Goal: Information Seeking & Learning: Learn about a topic

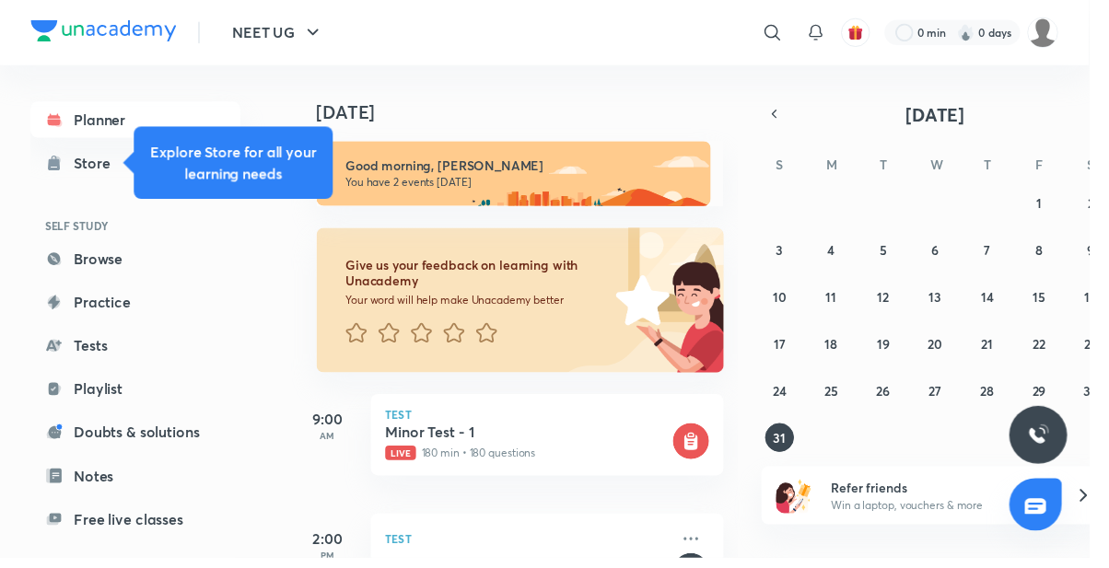
scroll to position [48, 0]
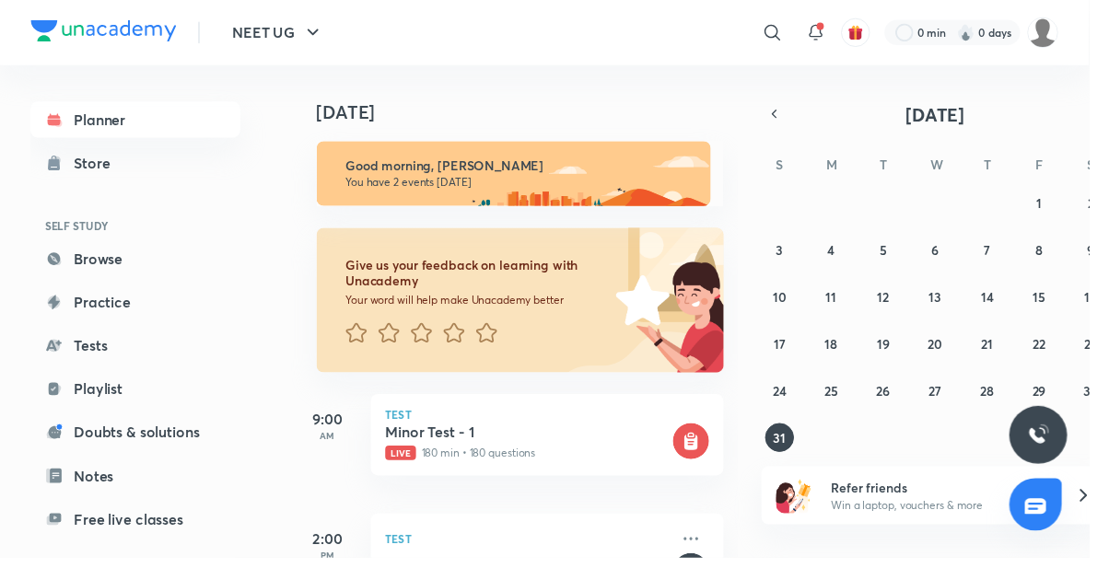
click at [471, 431] on h5 "Minor Test - 1" at bounding box center [536, 440] width 289 height 18
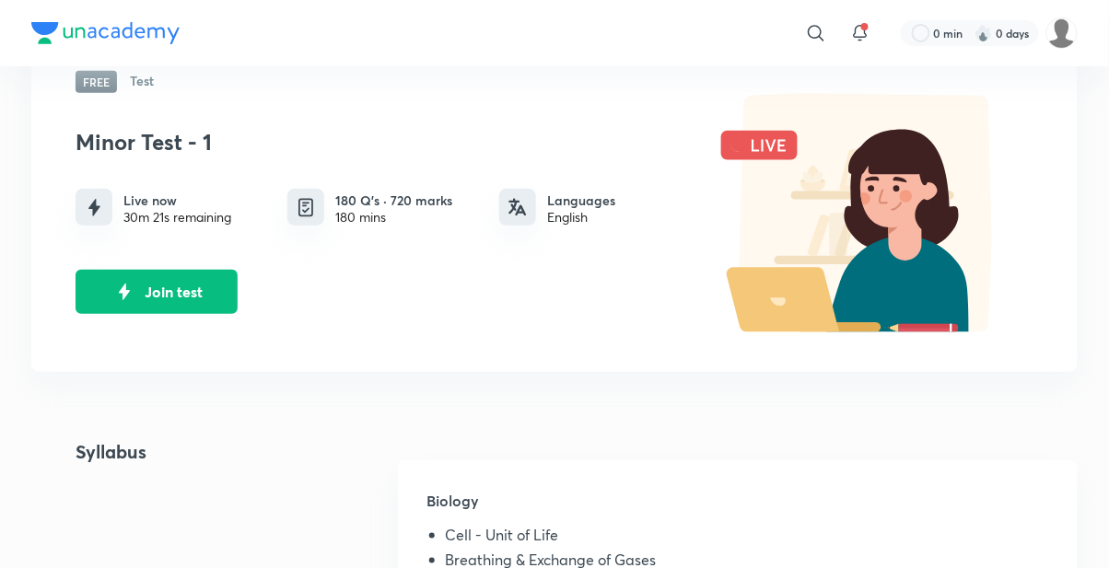
scroll to position [128, 0]
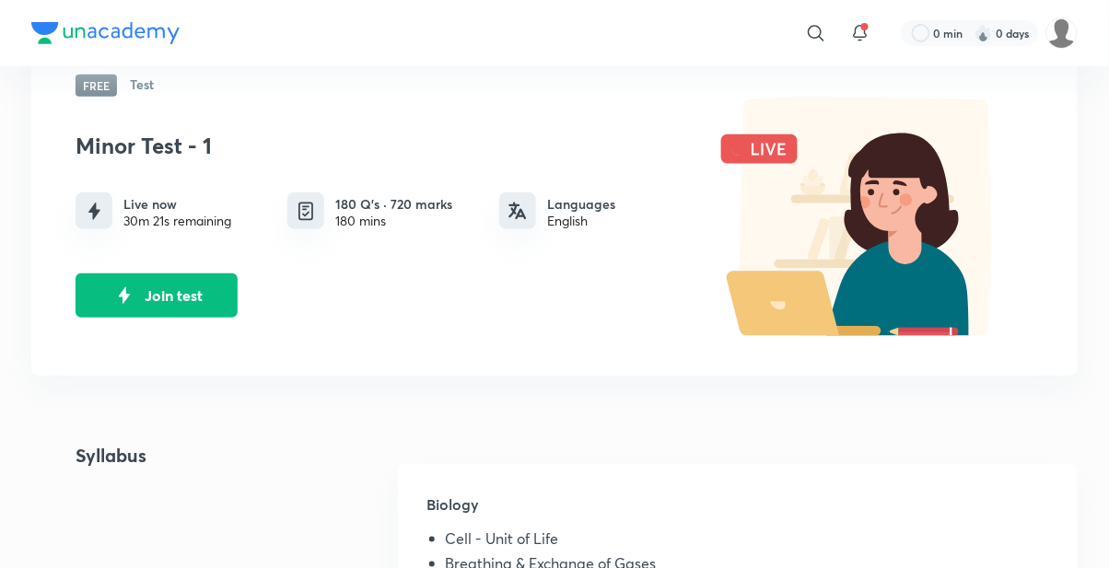
click at [136, 297] on img "Join test" at bounding box center [125, 296] width 28 height 28
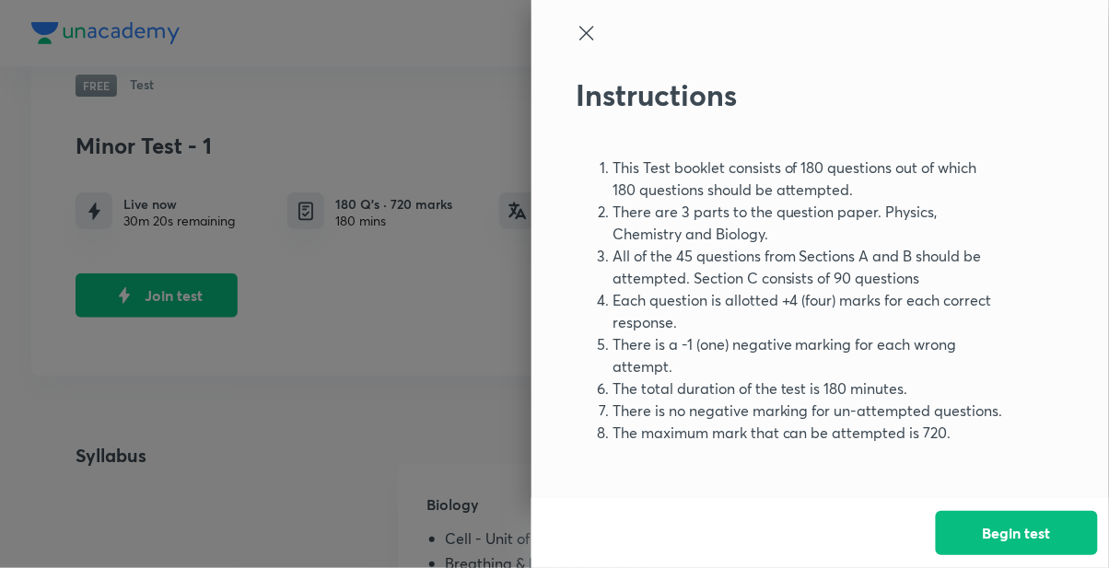
click at [1014, 555] on button "Begin test" at bounding box center [1017, 533] width 162 height 44
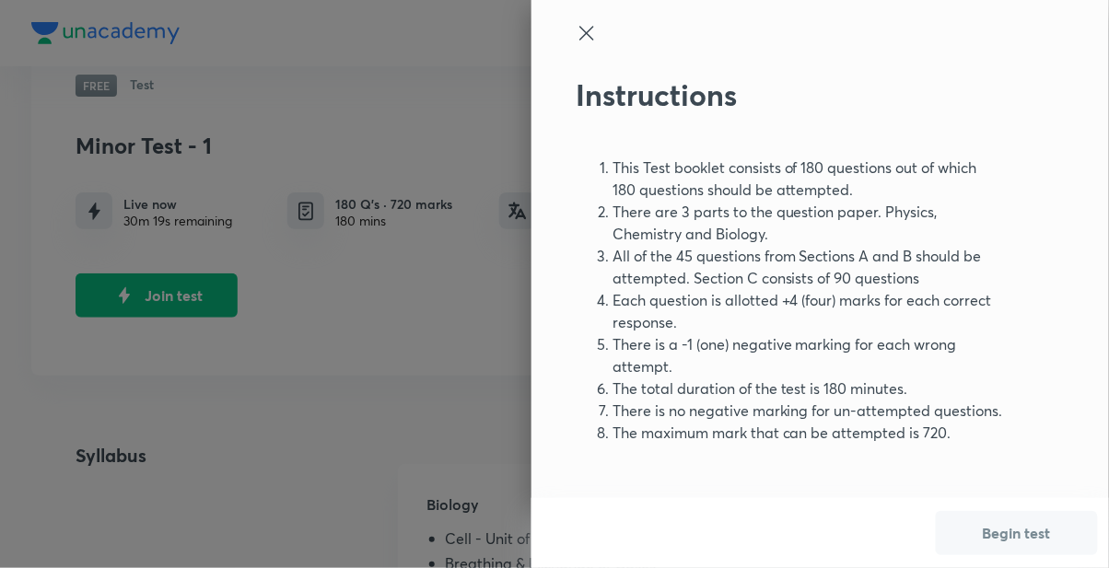
scroll to position [0, 0]
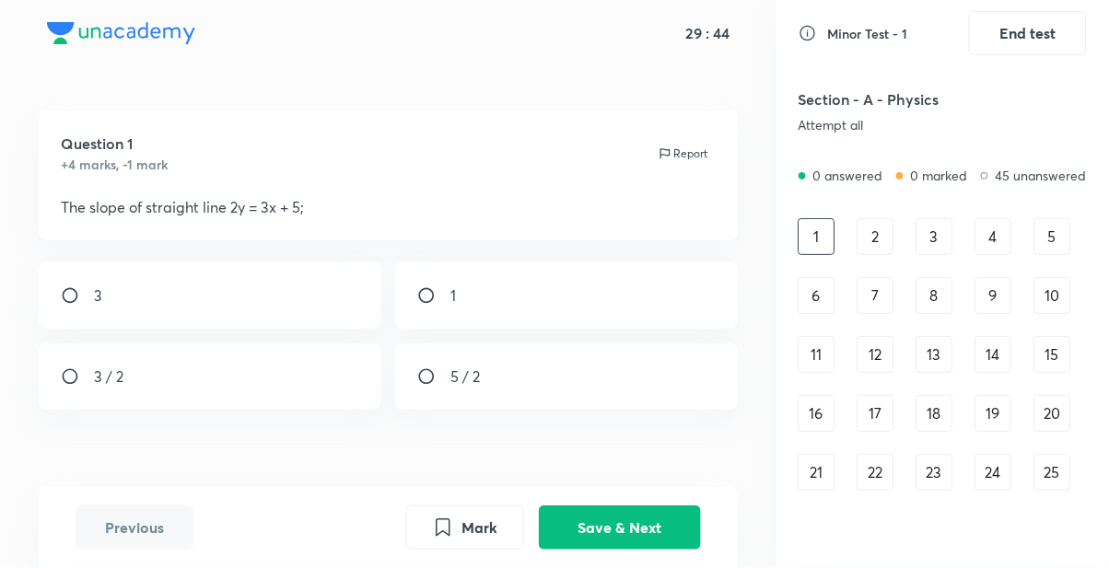
click at [633, 550] on button "Save & Next" at bounding box center [620, 528] width 162 height 44
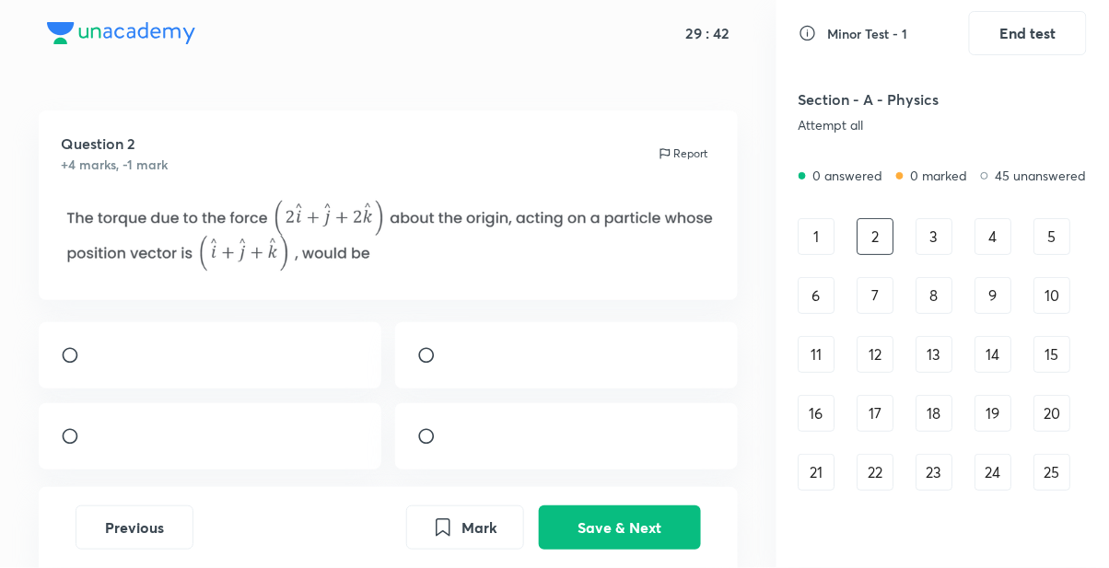
click at [641, 550] on button "Save & Next" at bounding box center [620, 528] width 162 height 44
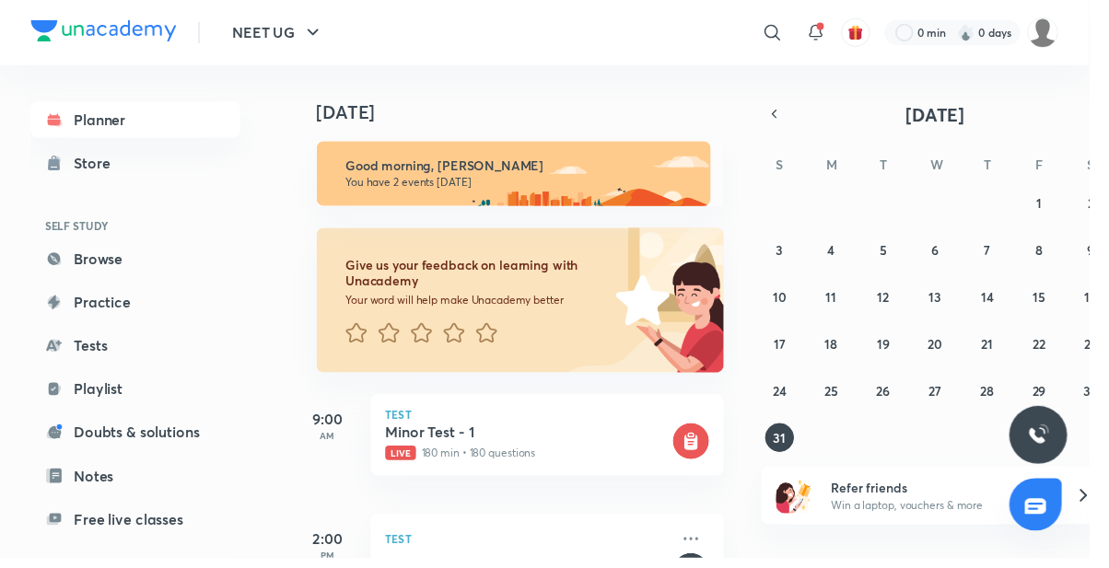
click at [792, 115] on icon "button" at bounding box center [788, 116] width 15 height 17
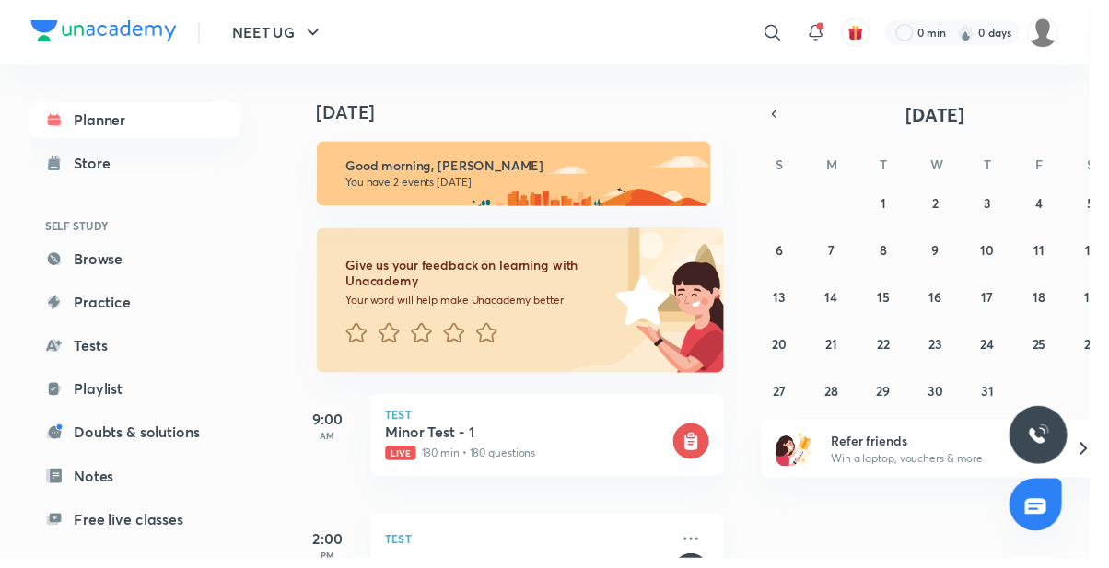
click at [783, 117] on icon "button" at bounding box center [788, 116] width 15 height 17
click at [803, 101] on div "Today Good morning, Pooja You have 2 events today Give us your feedback on lear…" at bounding box center [701, 317] width 809 height 502
click at [780, 116] on button "button" at bounding box center [789, 116] width 26 height 26
click at [1108, 115] on icon "button" at bounding box center [1116, 116] width 15 height 17
click at [1011, 302] on button "19" at bounding box center [1004, 301] width 29 height 29
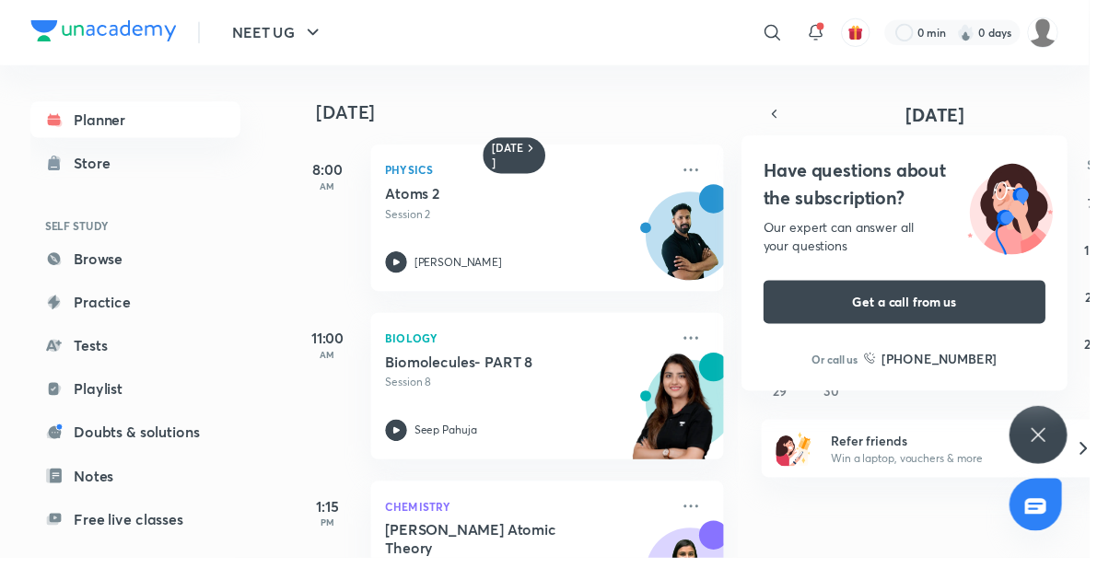
click at [775, 111] on div "19 June 8:00 AM Physics Atoms 2 Session 2 Anupam Upadhayay 11:00 AM Biology Bio…" at bounding box center [701, 317] width 809 height 502
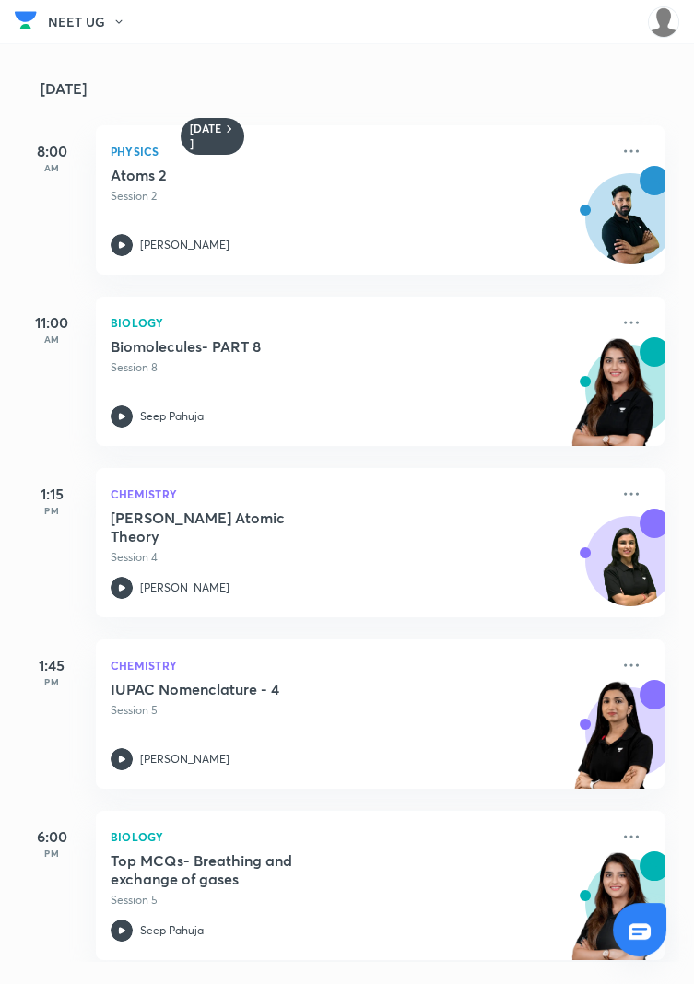
click at [86, 27] on button "NEET UG" at bounding box center [92, 22] width 88 height 28
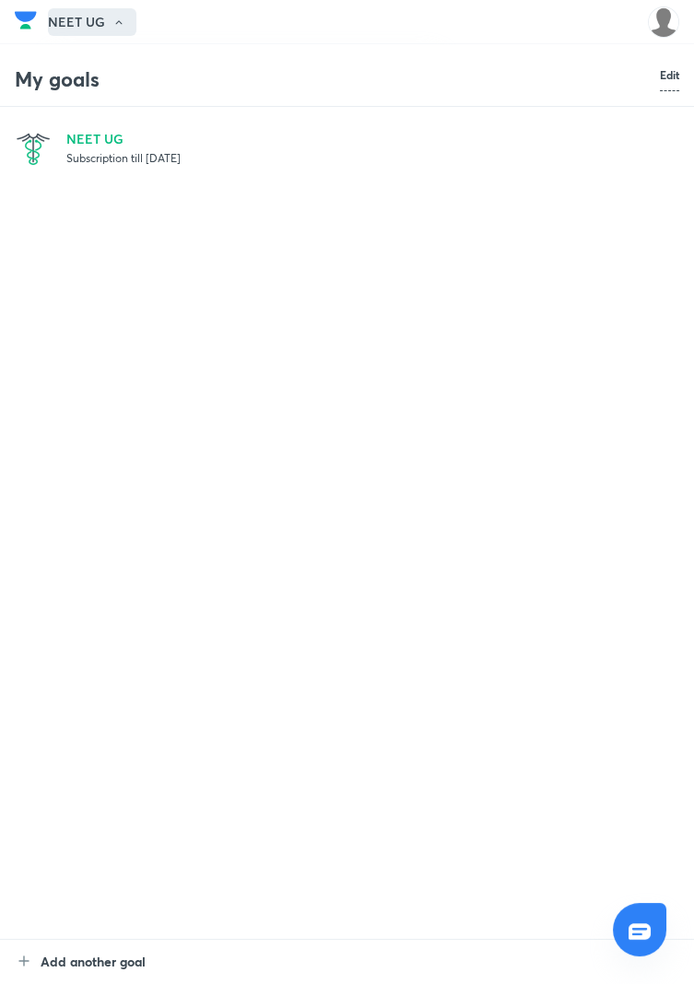
click at [96, 22] on div at bounding box center [347, 492] width 694 height 984
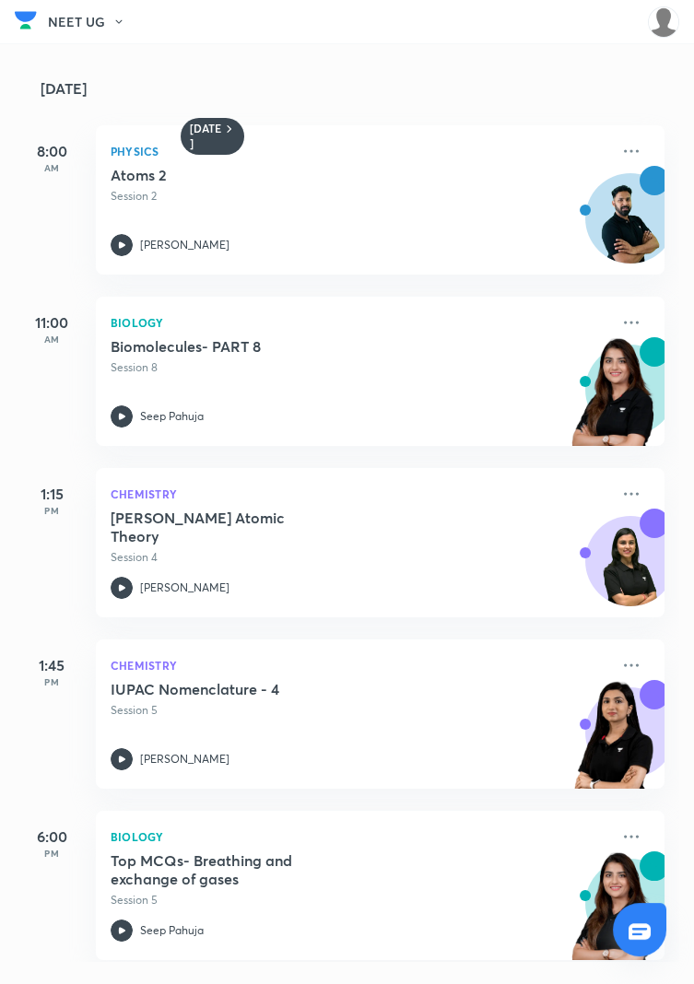
click at [660, 31] on img at bounding box center [662, 21] width 31 height 31
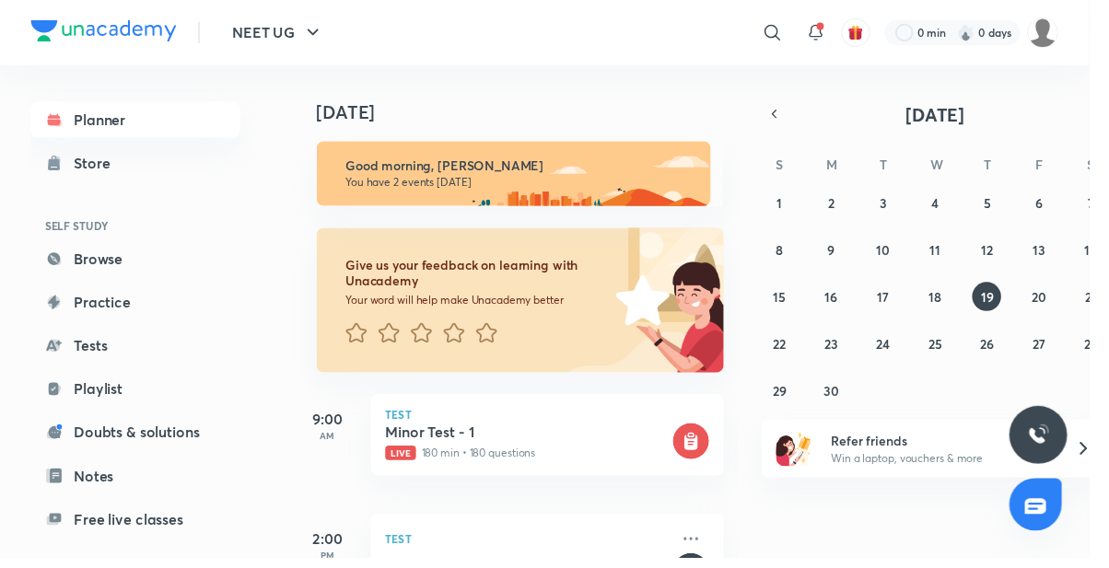
click at [773, 118] on div "Today Good morning, Pooja You have 2 events today Give us your feedback on lear…" at bounding box center [701, 328] width 809 height 524
click at [788, 115] on icon "button" at bounding box center [788, 116] width 15 height 17
click at [845, 357] on abbr "19" at bounding box center [846, 350] width 13 height 17
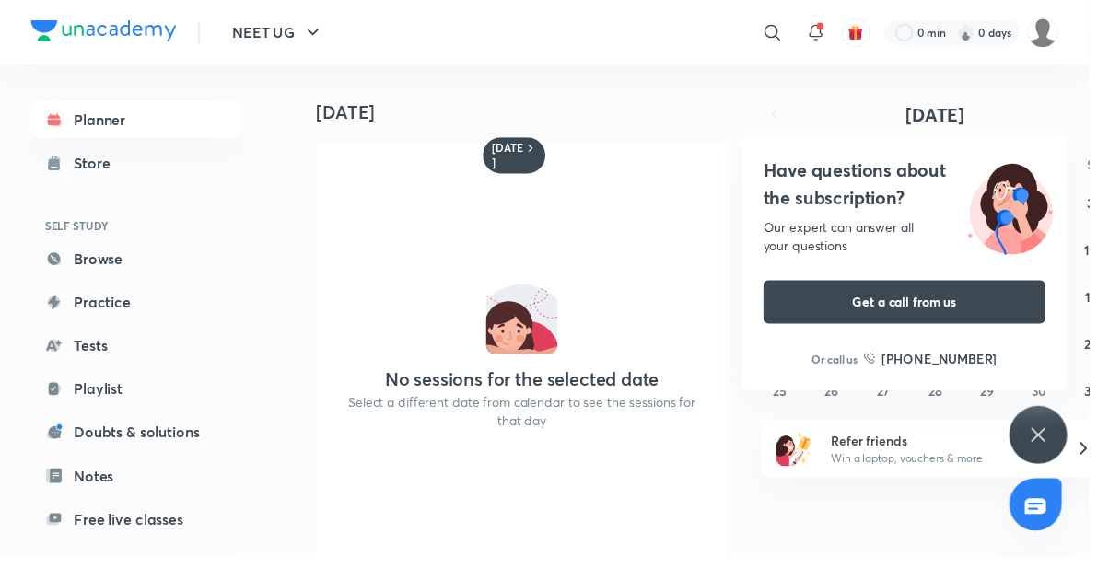
click at [1108, 116] on icon "button" at bounding box center [1116, 116] width 15 height 17
click at [790, 112] on icon "button" at bounding box center [789, 115] width 4 height 7
click at [1108, 304] on button "17" at bounding box center [1110, 301] width 29 height 29
click at [1108, 115] on icon "button" at bounding box center [1116, 116] width 15 height 17
click at [1108, 303] on abbr "21" at bounding box center [1111, 302] width 12 height 17
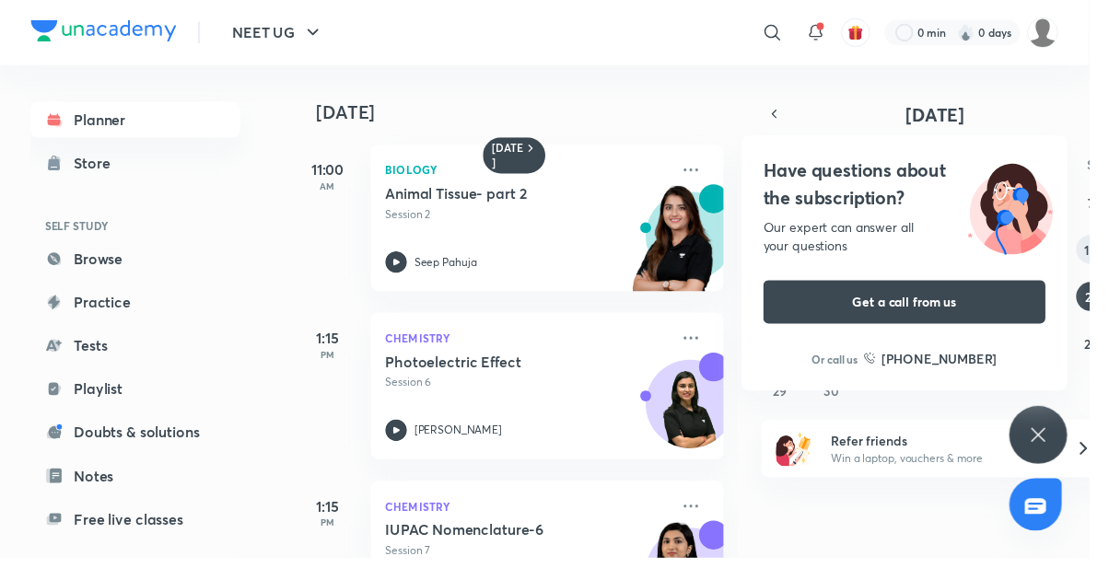
click at [1108, 252] on abbr "14" at bounding box center [1110, 254] width 13 height 17
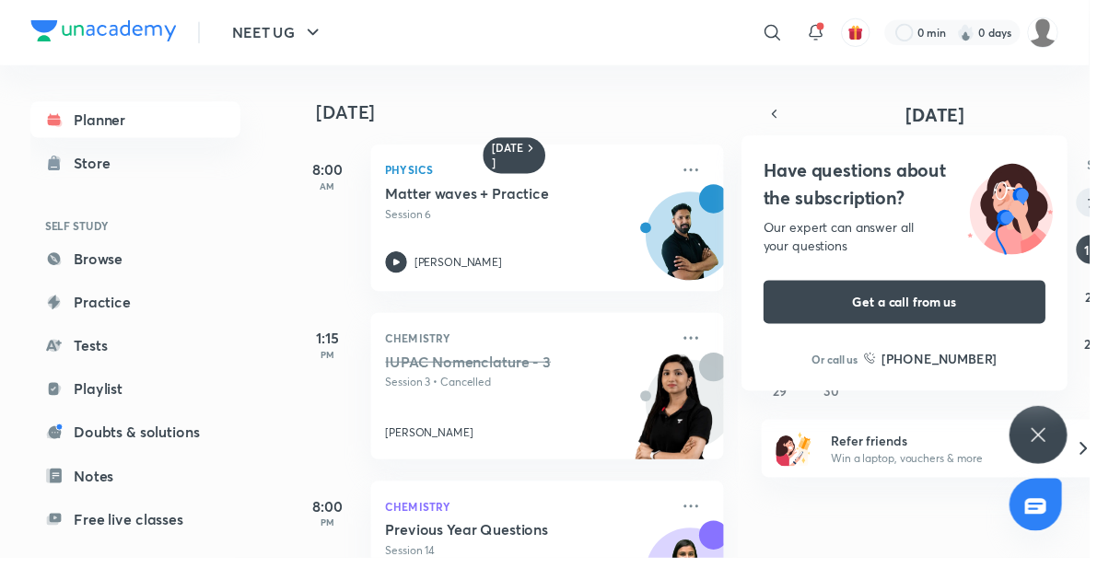
click at [1108, 209] on button "7" at bounding box center [1110, 206] width 29 height 29
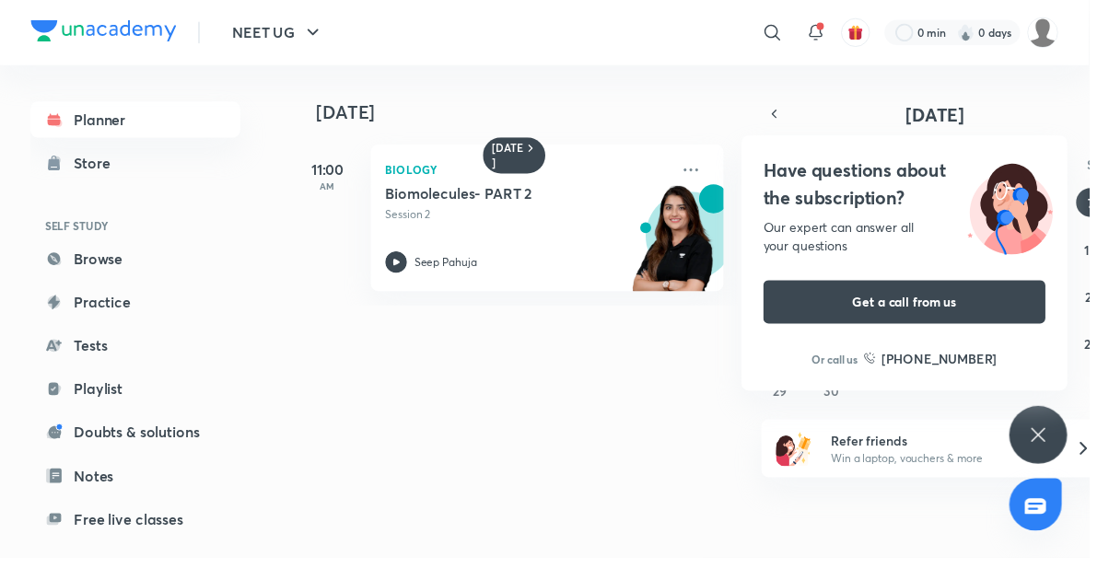
click at [129, 117] on link "Planner" at bounding box center [138, 121] width 214 height 37
click at [93, 168] on div "Store" at bounding box center [100, 166] width 48 height 22
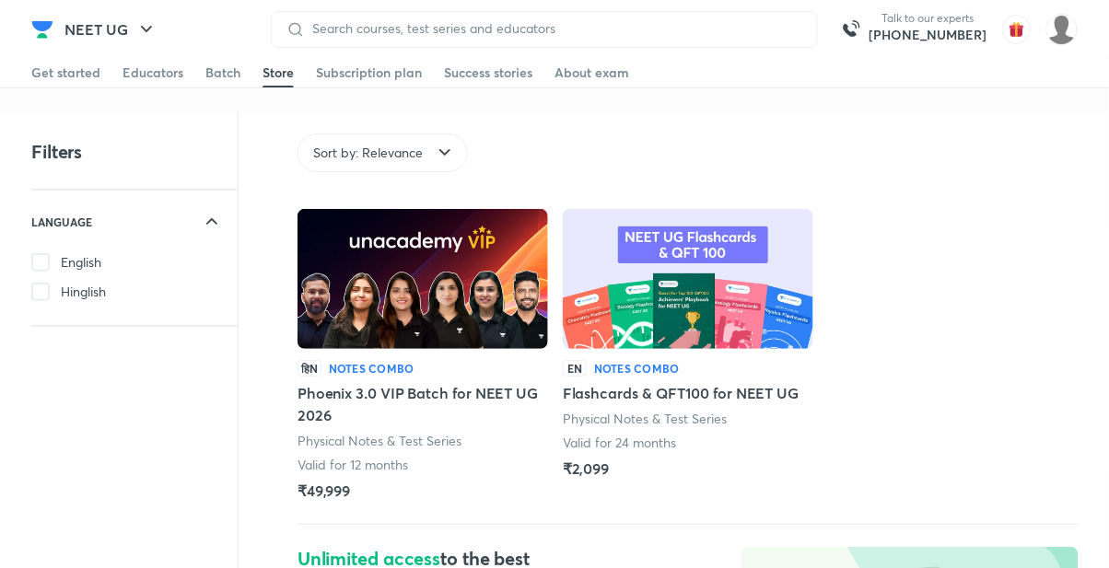
click at [216, 75] on div "Batch" at bounding box center [222, 73] width 35 height 18
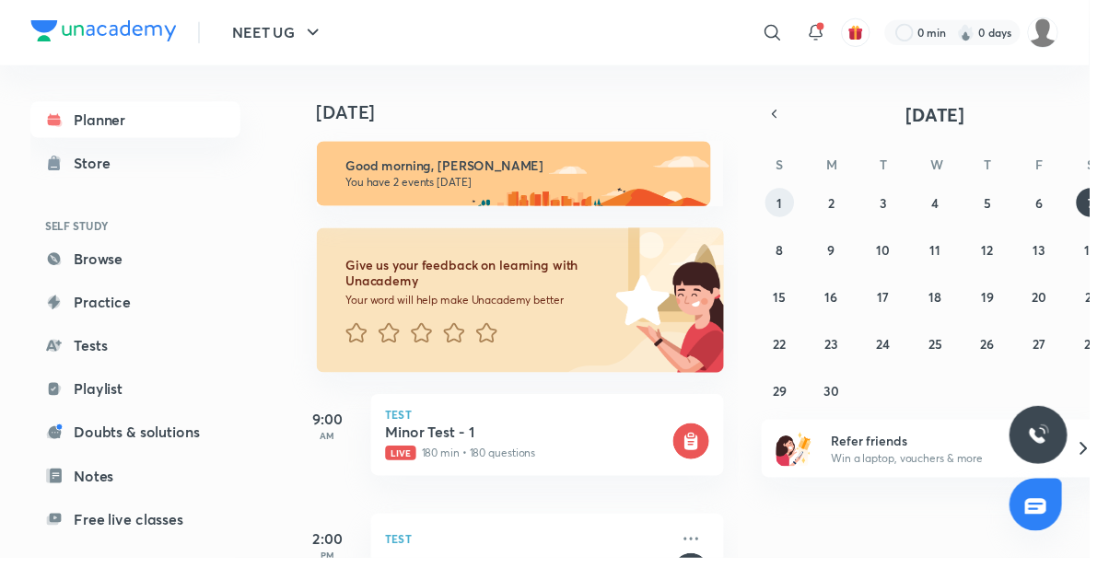
click at [791, 202] on abbr "1" at bounding box center [794, 206] width 6 height 17
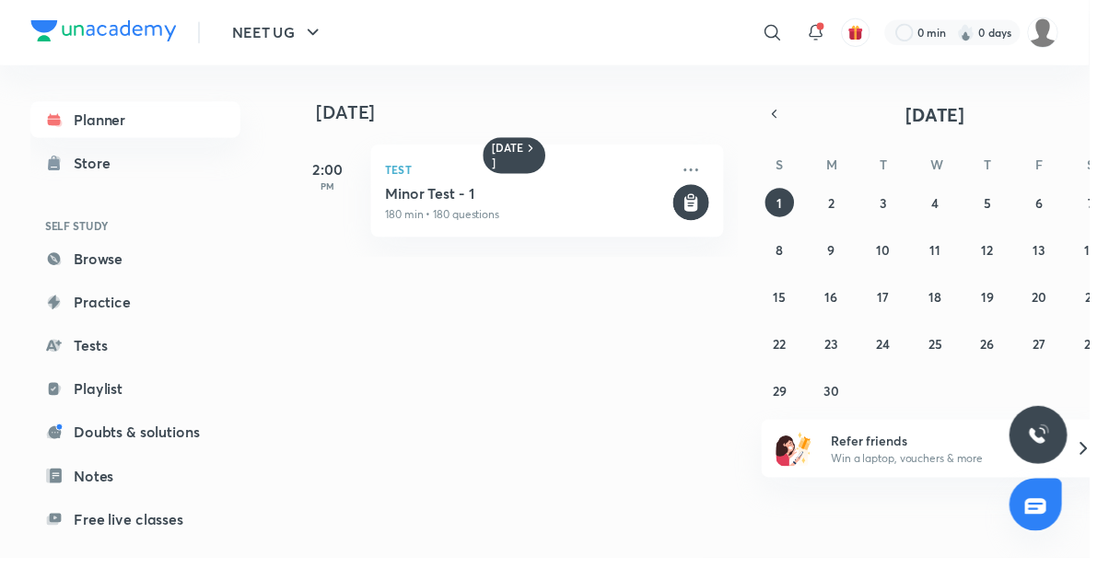
click at [784, 116] on icon "button" at bounding box center [788, 116] width 15 height 17
click at [1003, 391] on abbr "29" at bounding box center [1005, 398] width 14 height 17
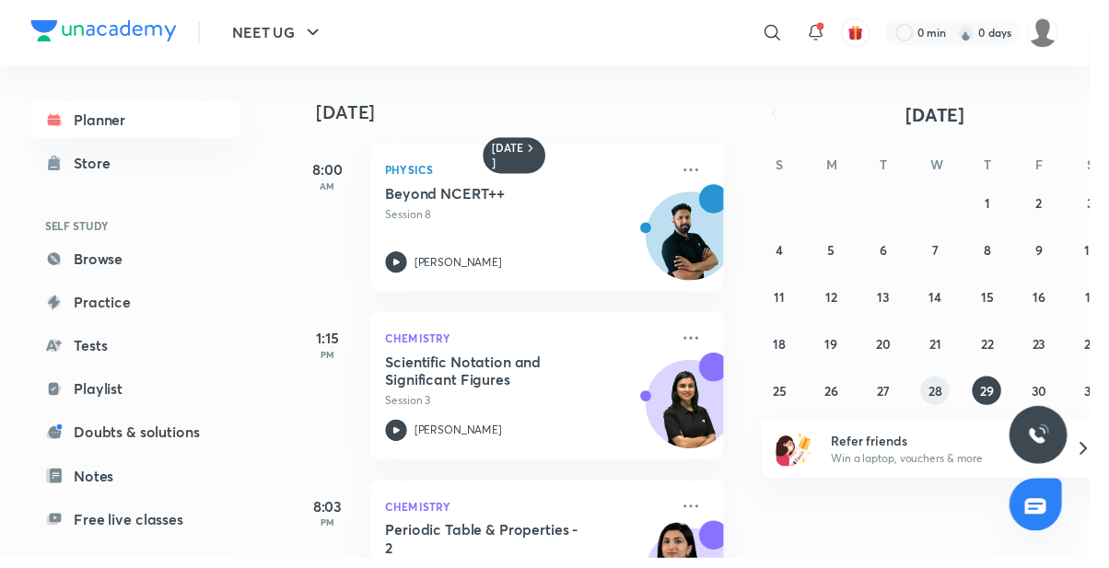
click at [943, 390] on button "28" at bounding box center [952, 397] width 29 height 29
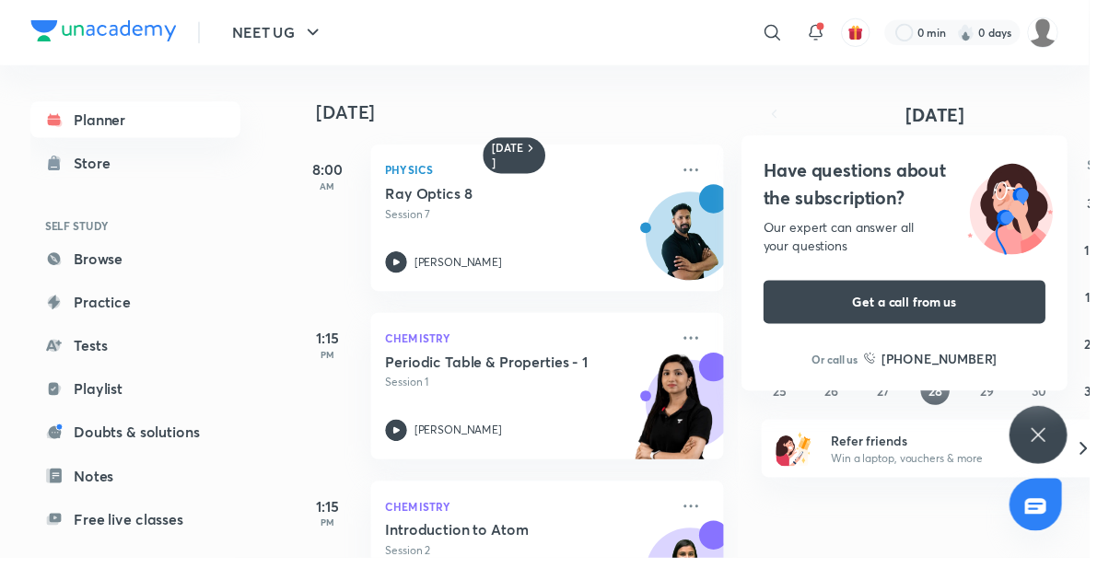
click at [1087, 299] on div "Have questions about the subscription? Our expert can answer all your questions…" at bounding box center [921, 268] width 332 height 260
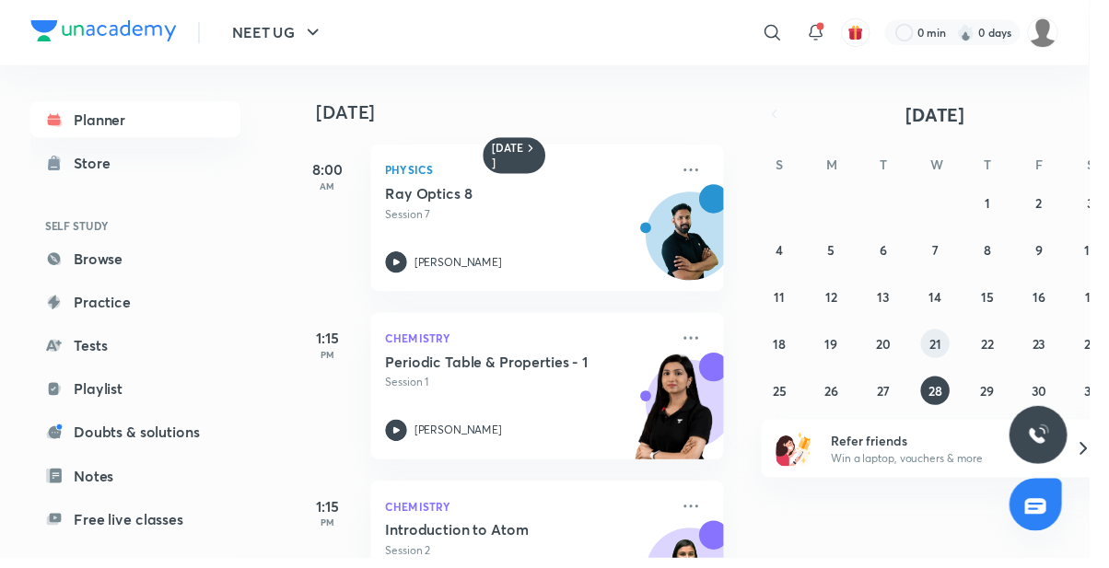
click at [946, 344] on abbr "21" at bounding box center [952, 350] width 12 height 17
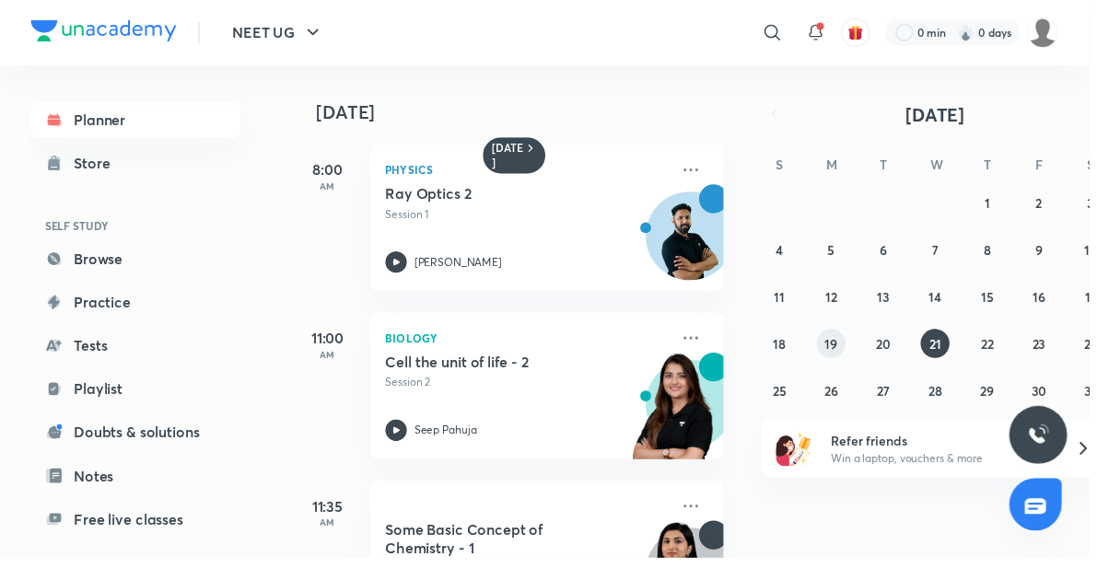
click at [843, 342] on abbr "19" at bounding box center [846, 350] width 13 height 17
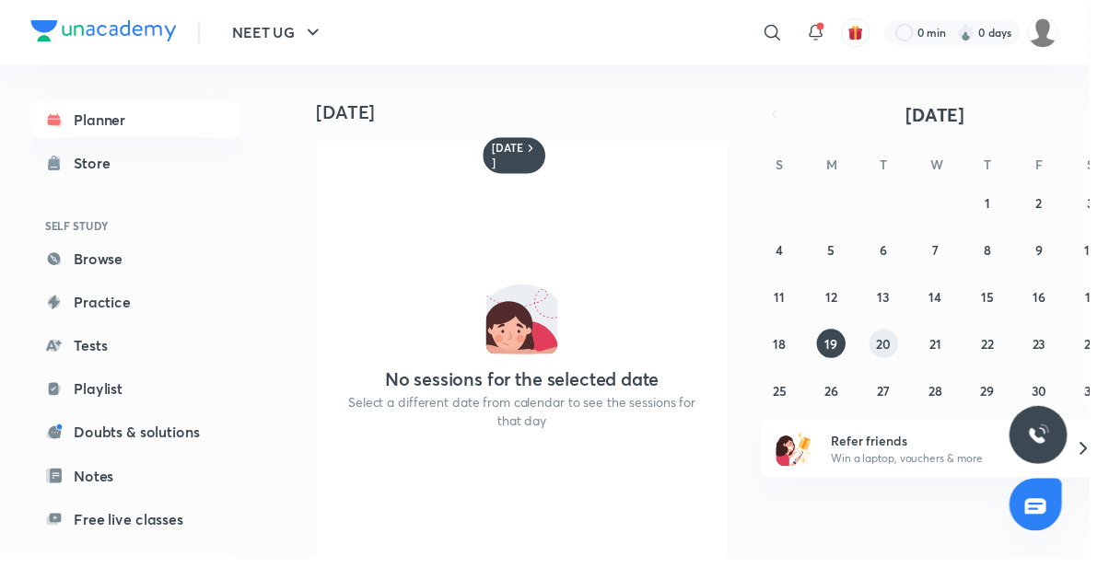
click at [885, 345] on button "20" at bounding box center [899, 349] width 29 height 29
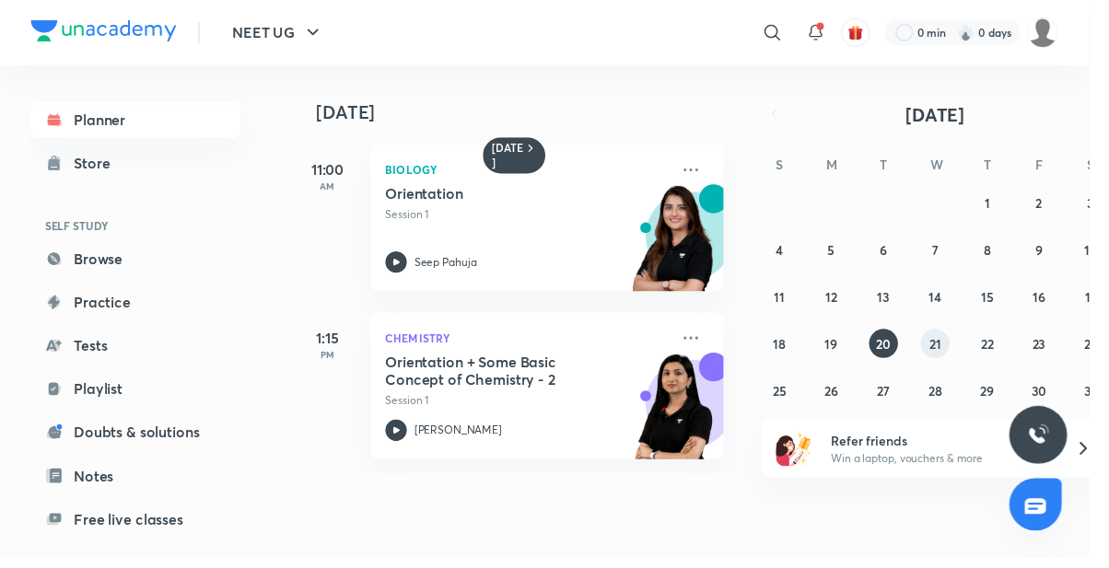
click at [946, 350] on abbr "21" at bounding box center [952, 350] width 12 height 17
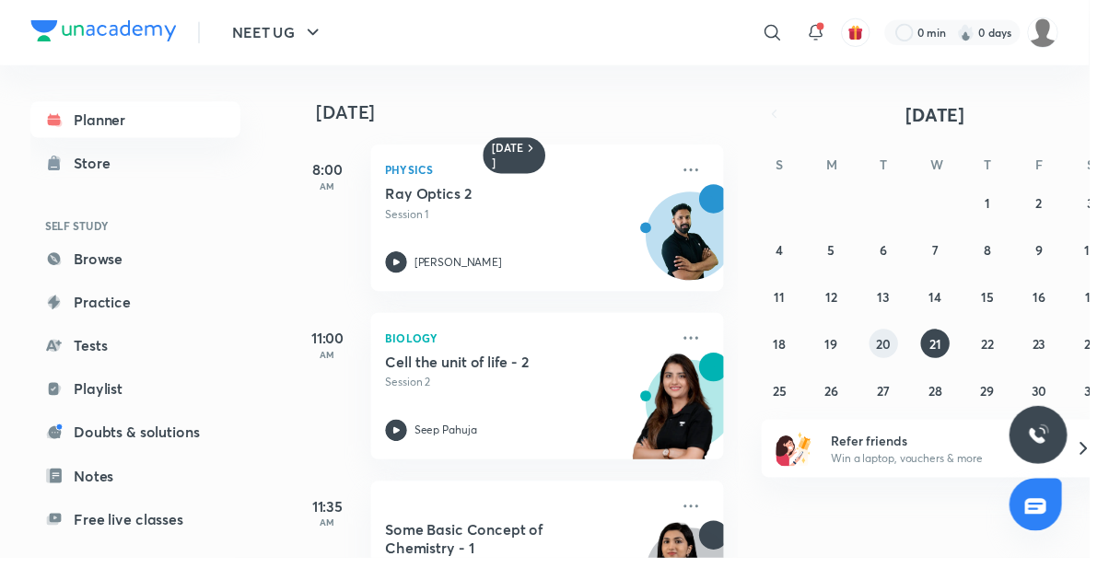
click at [889, 347] on button "20" at bounding box center [899, 349] width 29 height 29
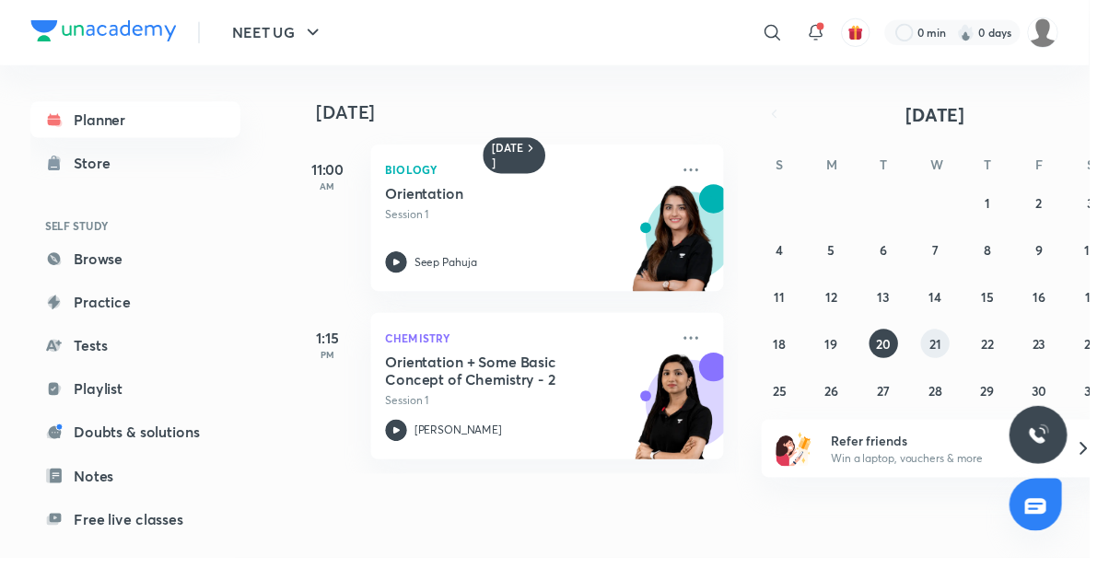
click at [945, 349] on button "21" at bounding box center [952, 349] width 29 height 29
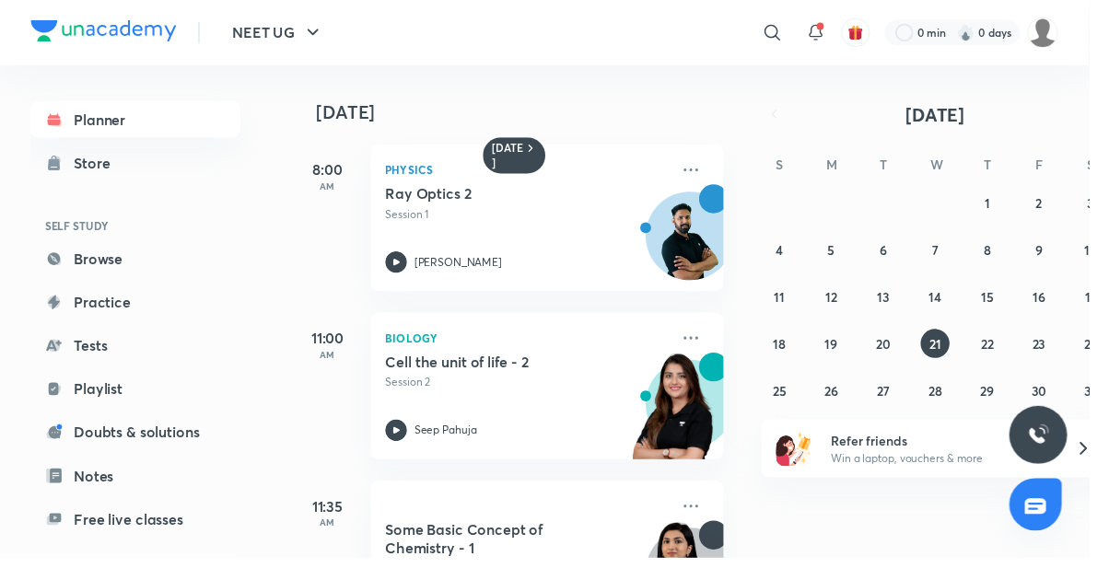
click at [618, 225] on p "Session 1" at bounding box center [536, 218] width 289 height 17
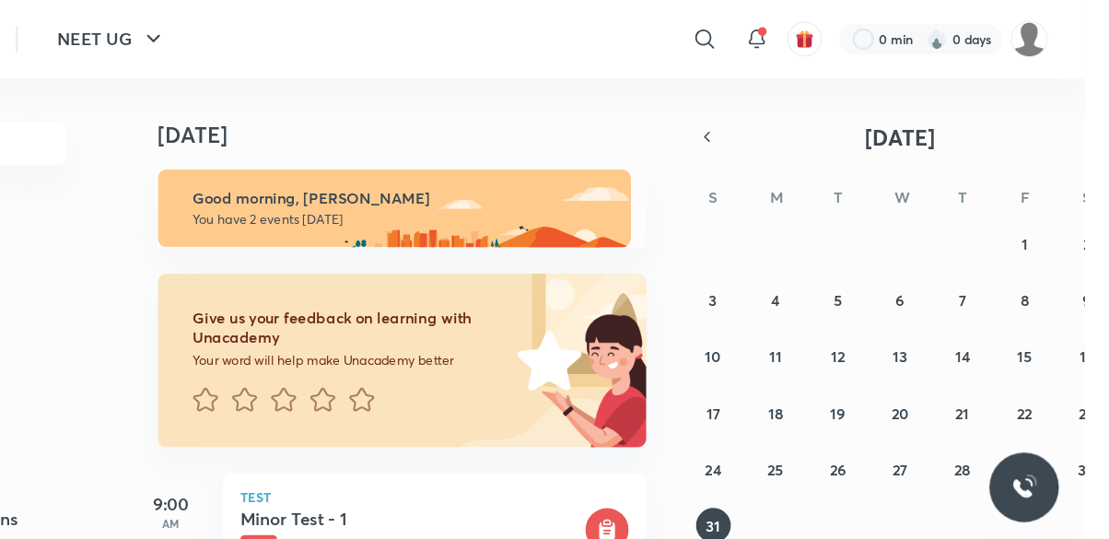
click at [788, 116] on icon "button" at bounding box center [788, 116] width 15 height 17
click at [788, 121] on icon "button" at bounding box center [788, 116] width 15 height 17
click at [792, 120] on icon "button" at bounding box center [788, 116] width 15 height 17
click at [907, 355] on button "20" at bounding box center [899, 349] width 29 height 29
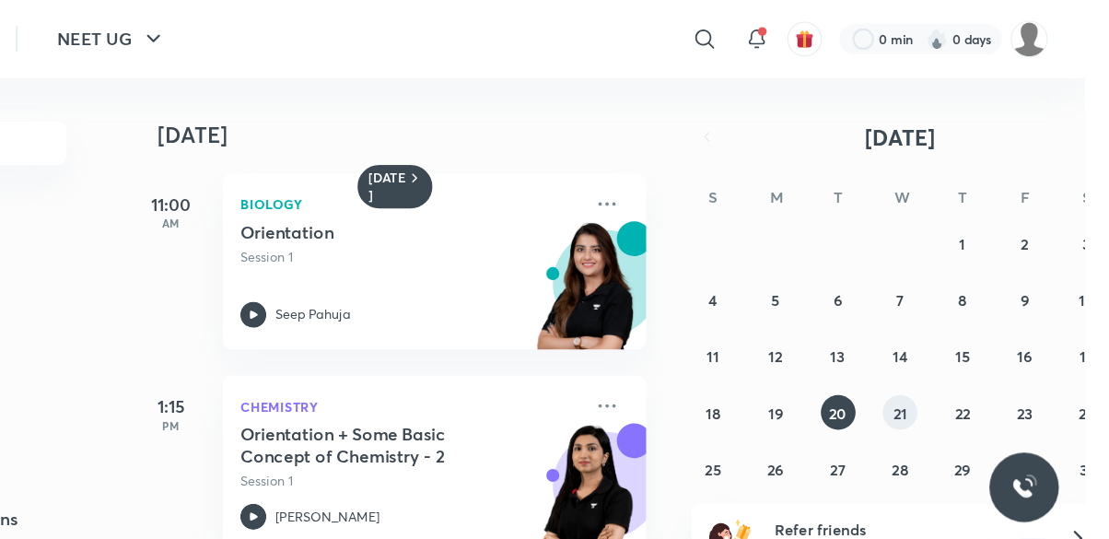
click at [942, 357] on button "21" at bounding box center [952, 349] width 29 height 29
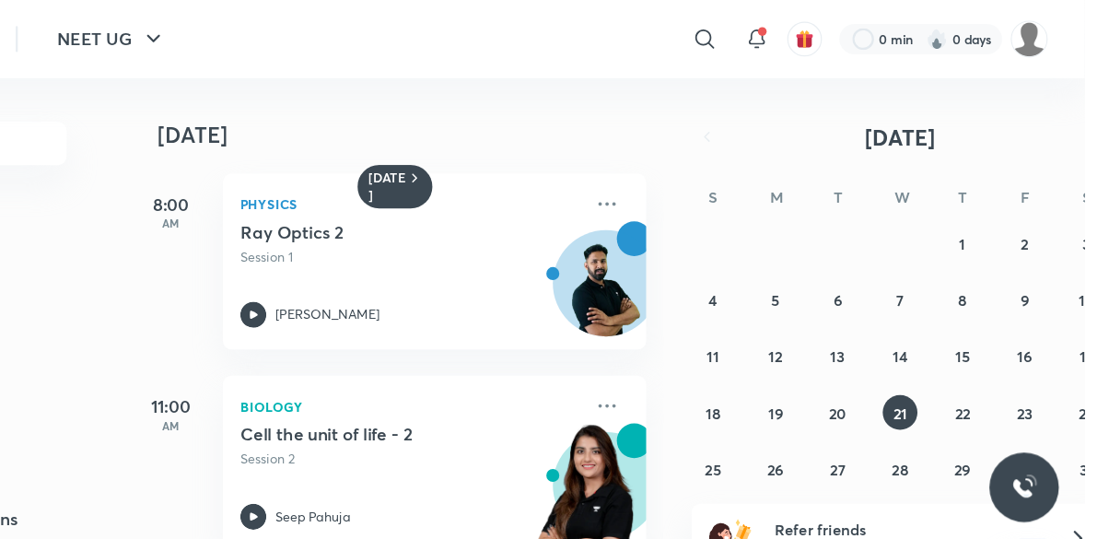
click at [403, 266] on icon at bounding box center [404, 266] width 6 height 6
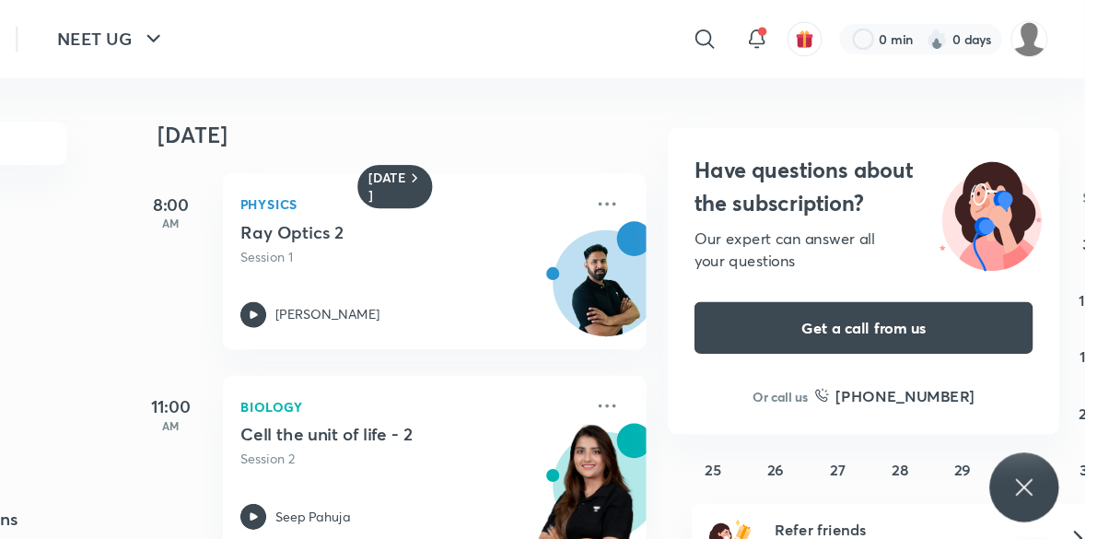
click at [319, 29] on icon "button" at bounding box center [319, 33] width 22 height 22
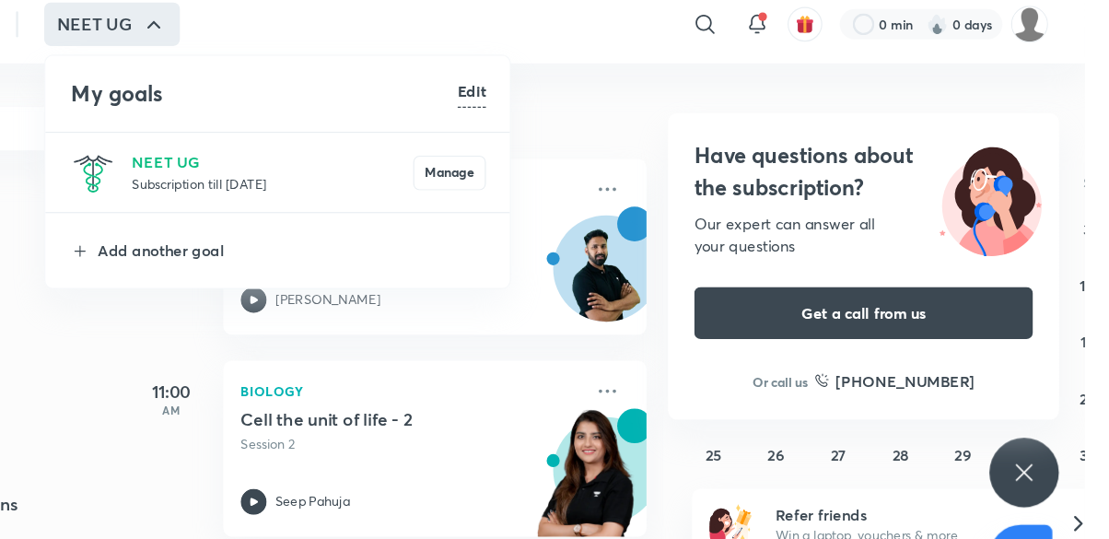
click at [275, 314] on div at bounding box center [554, 269] width 1109 height 539
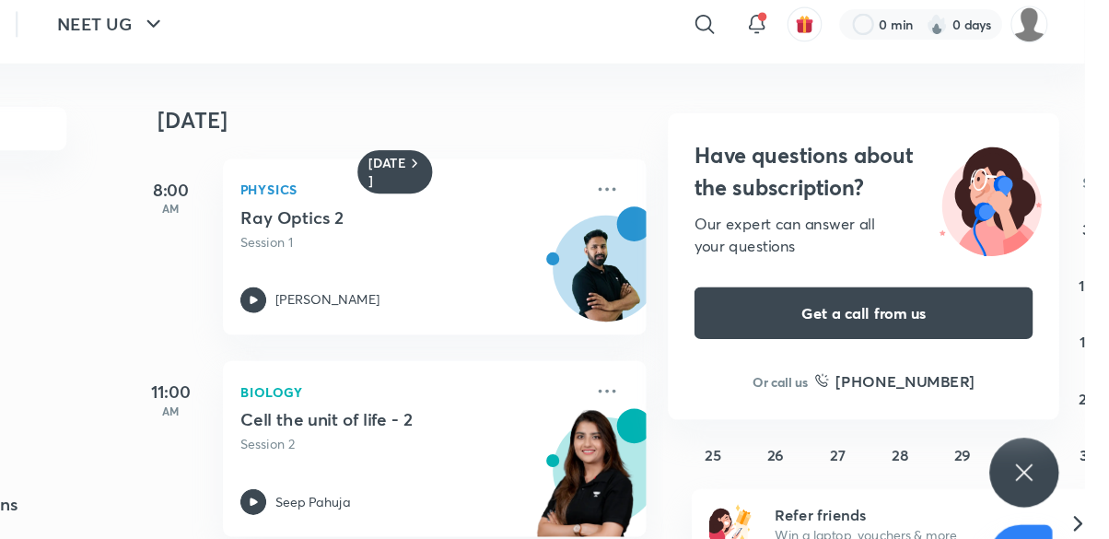
click at [319, 31] on icon "button" at bounding box center [319, 33] width 22 height 22
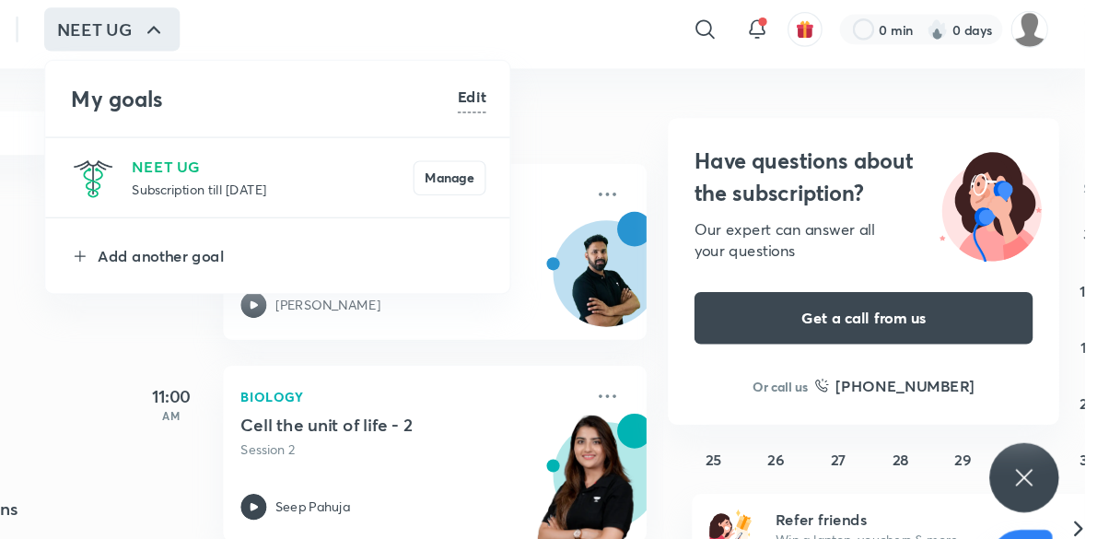
click at [330, 154] on p "NEET UG" at bounding box center [419, 149] width 239 height 19
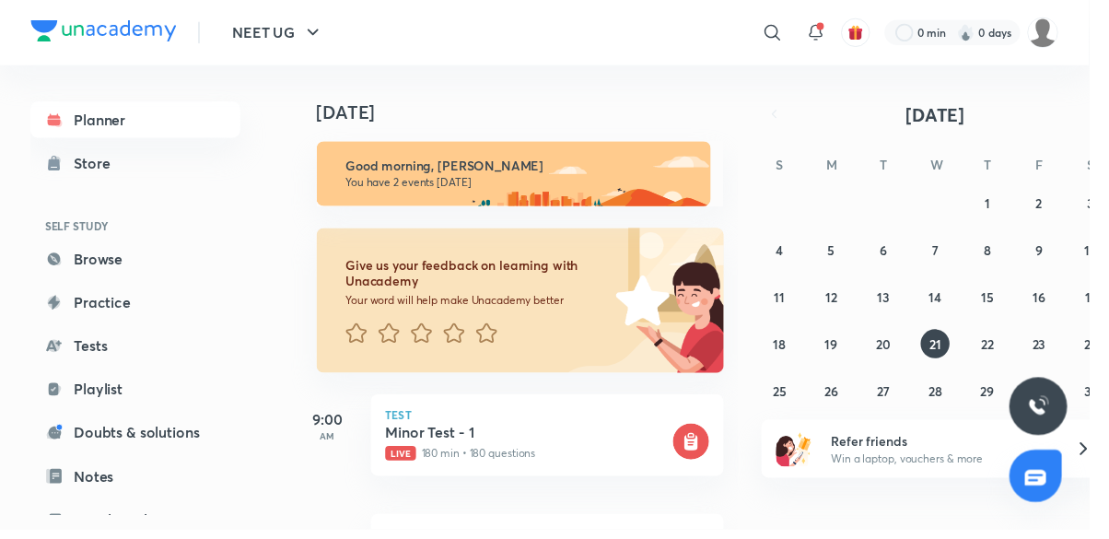
click at [87, 174] on div "Store" at bounding box center [100, 166] width 48 height 22
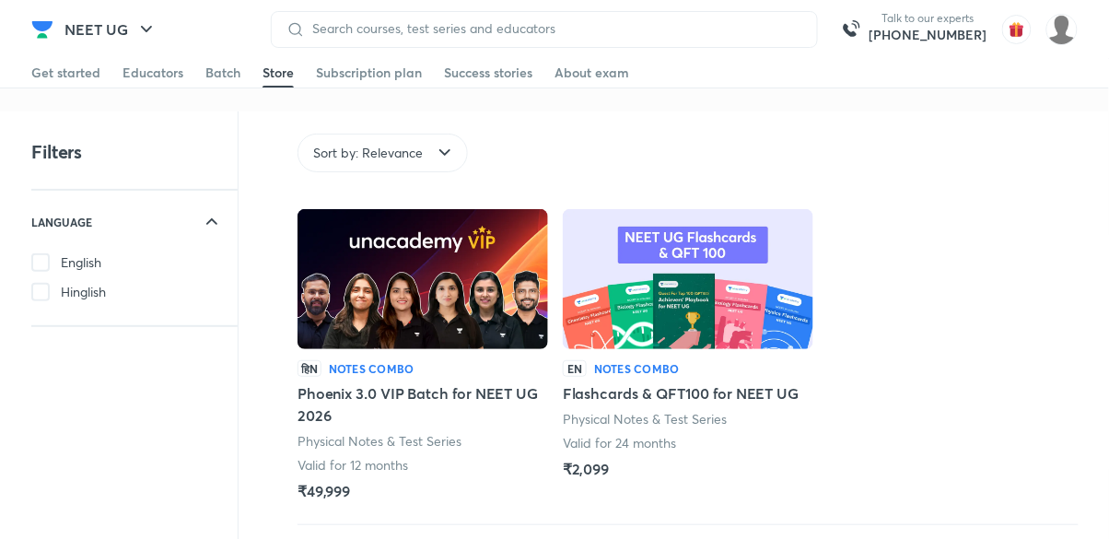
click at [223, 86] on span at bounding box center [222, 87] width 35 height 2
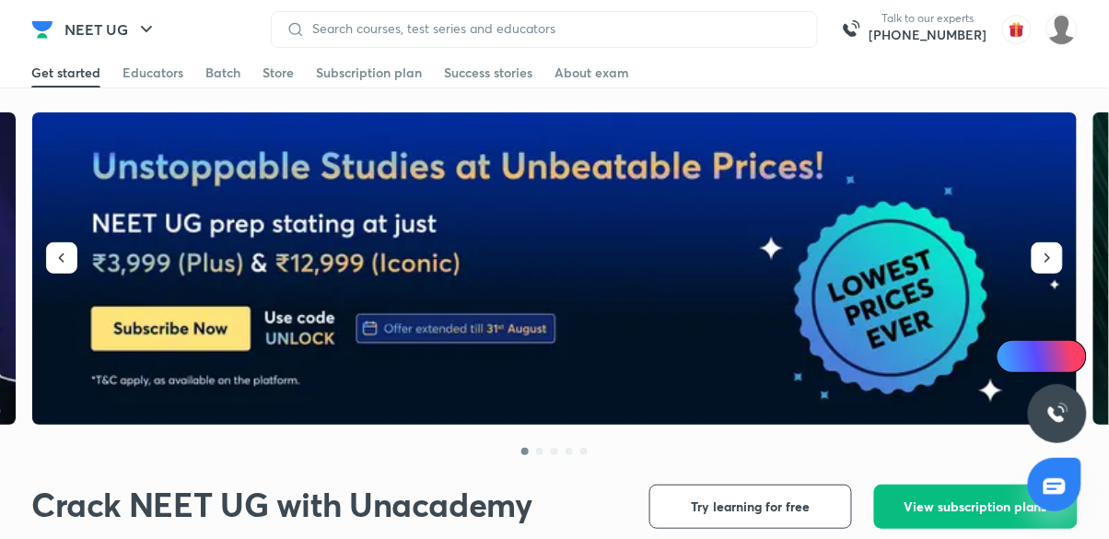
click at [150, 67] on div "Educators" at bounding box center [152, 73] width 61 height 18
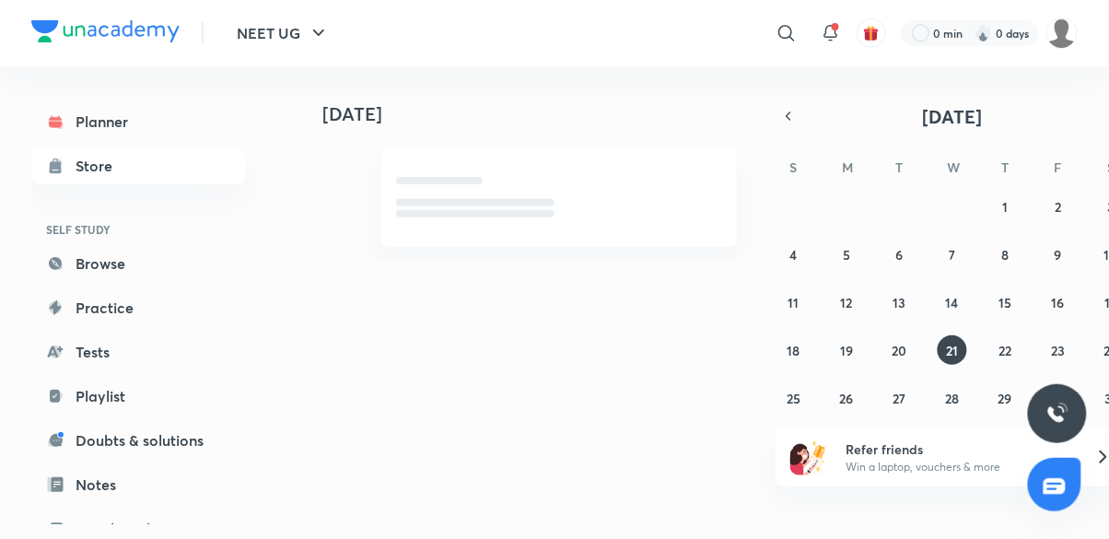
scroll to position [29, 0]
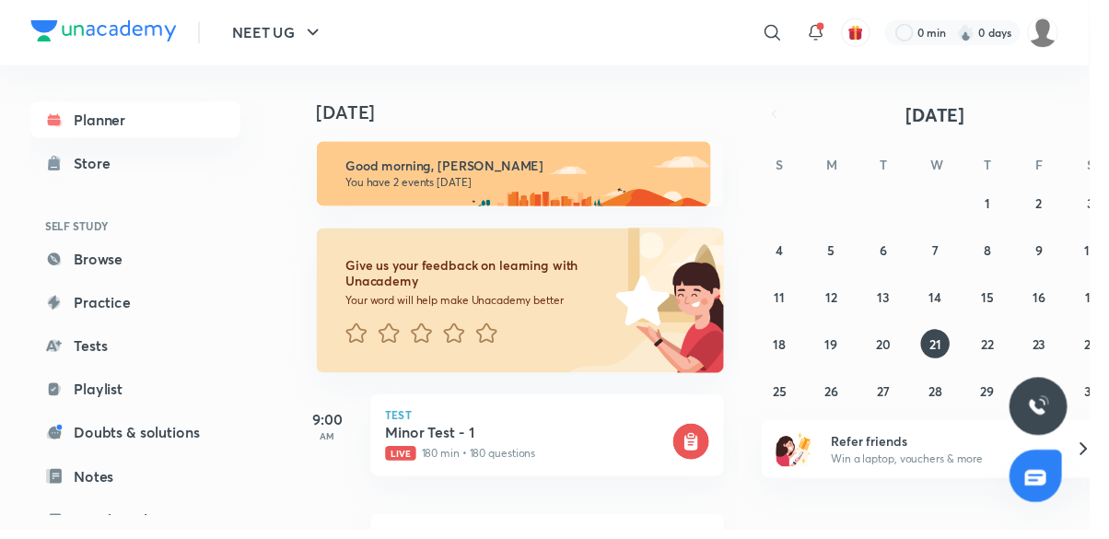
click at [57, 257] on icon at bounding box center [55, 263] width 13 height 13
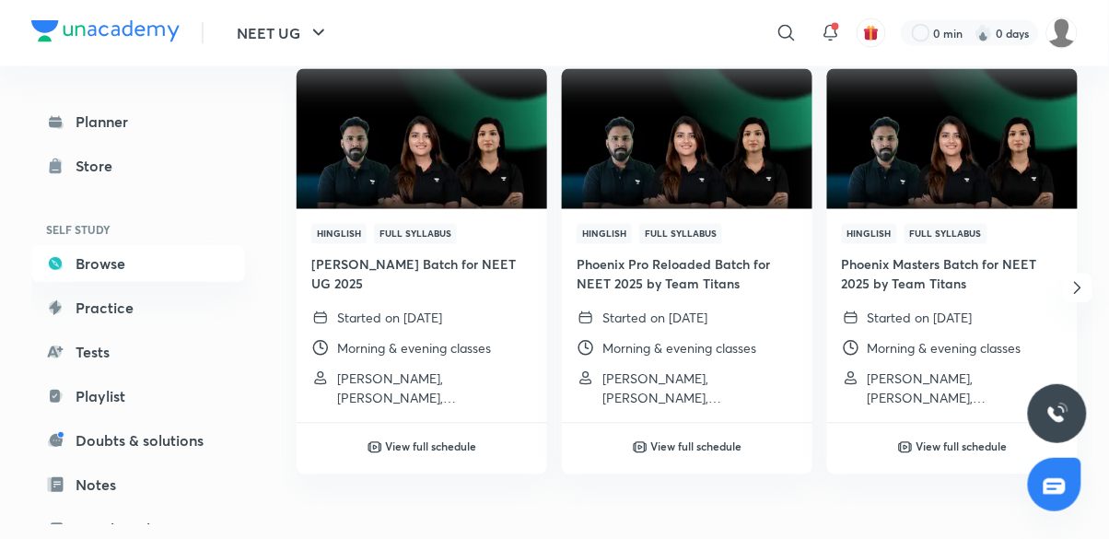
scroll to position [693, 0]
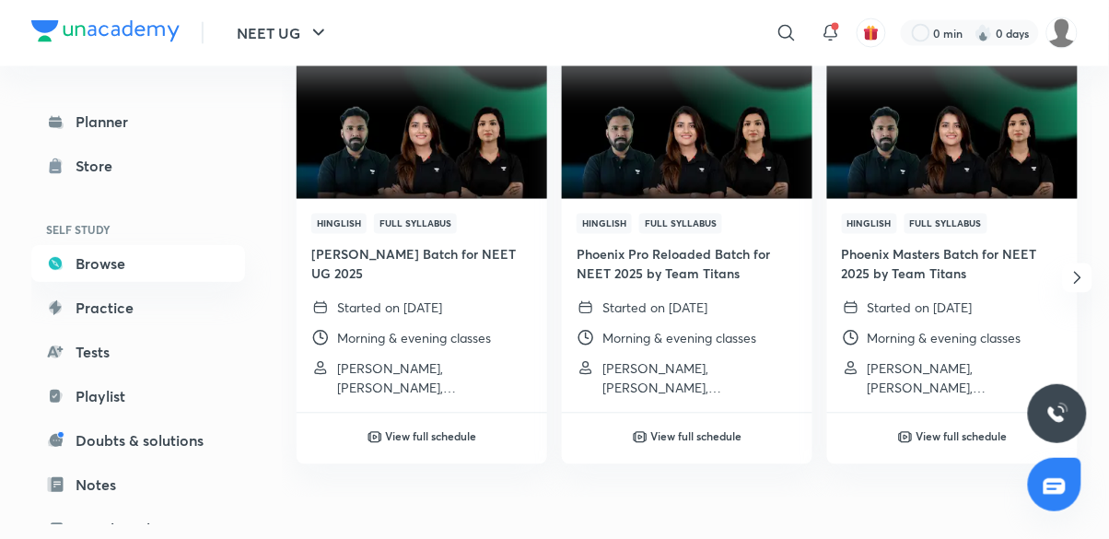
click at [779, 31] on icon at bounding box center [787, 33] width 22 height 22
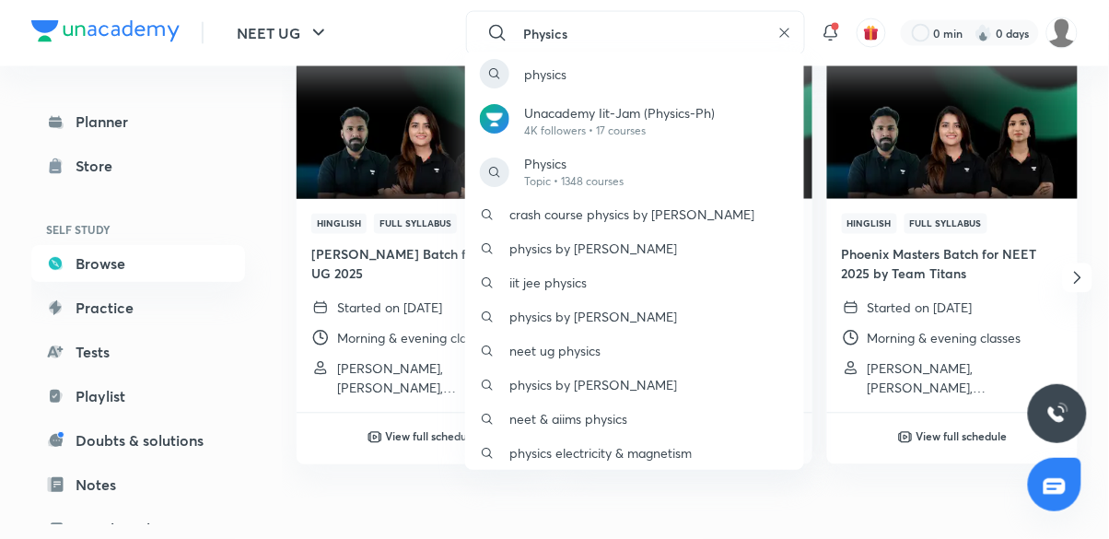
type input "Physics"
click at [673, 87] on div "physics" at bounding box center [634, 74] width 339 height 44
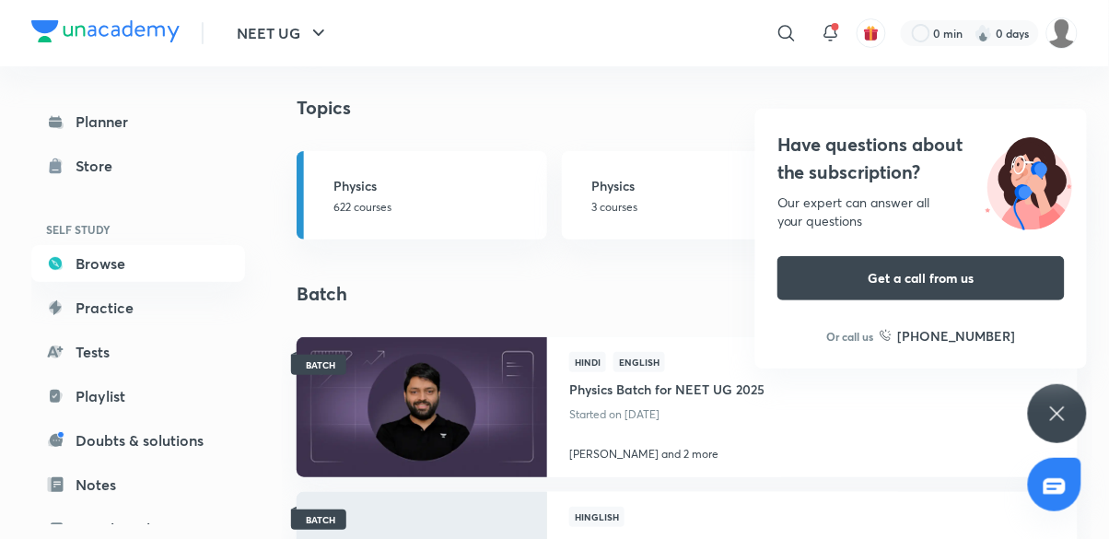
scroll to position [1555, 0]
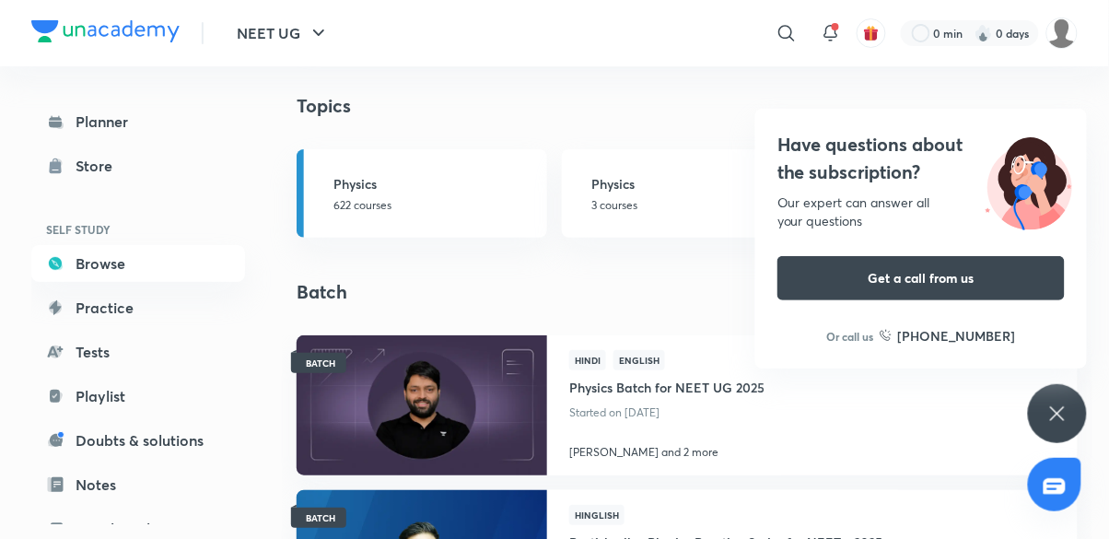
click at [935, 190] on h3 "Physics Crash Course" at bounding box center [965, 183] width 203 height 19
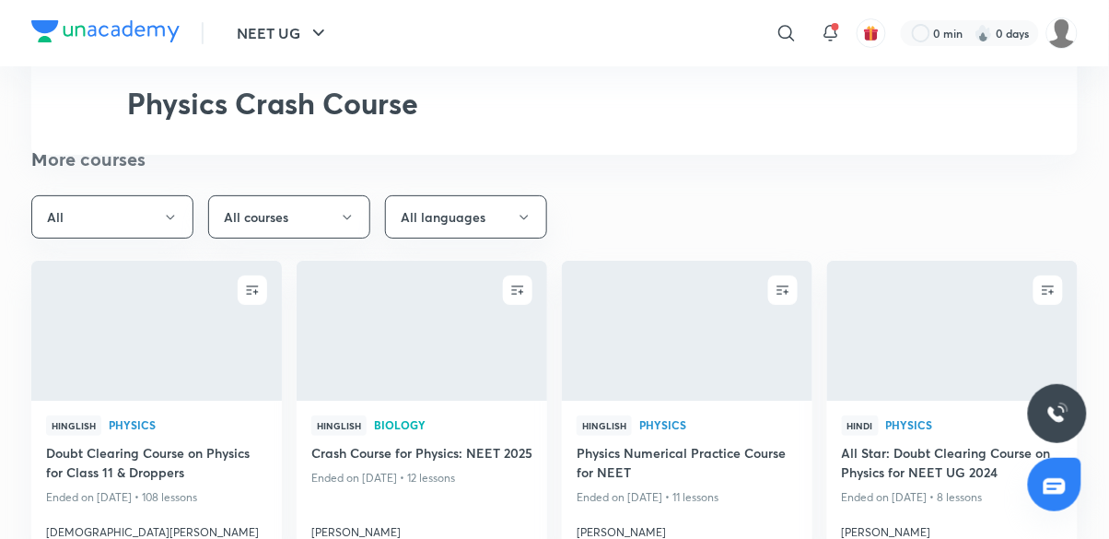
click at [901, 155] on div "NEET UG Plus Playlist Physics Crash Course" at bounding box center [554, 77] width 1046 height 155
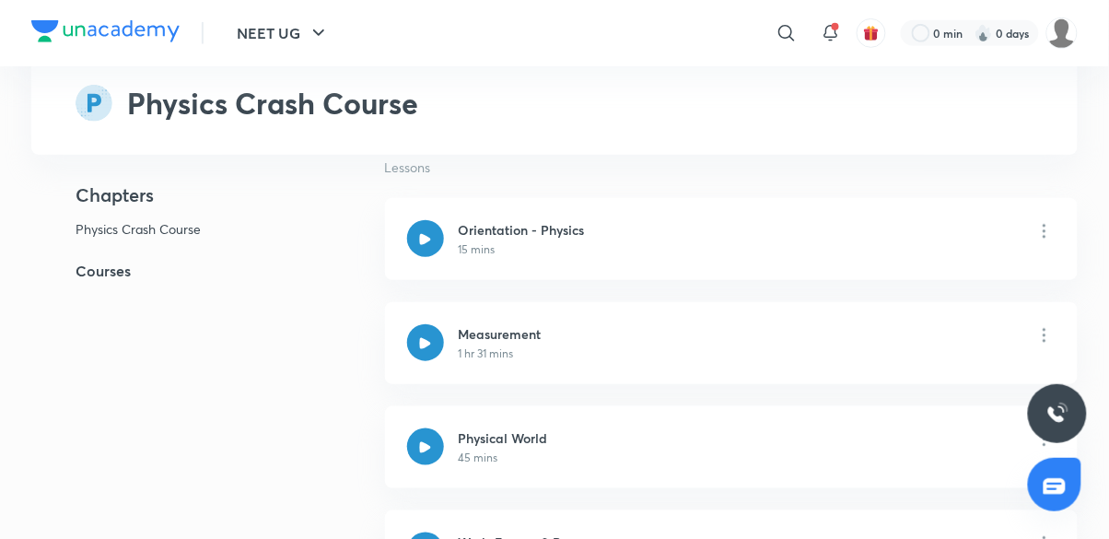
scroll to position [204, 0]
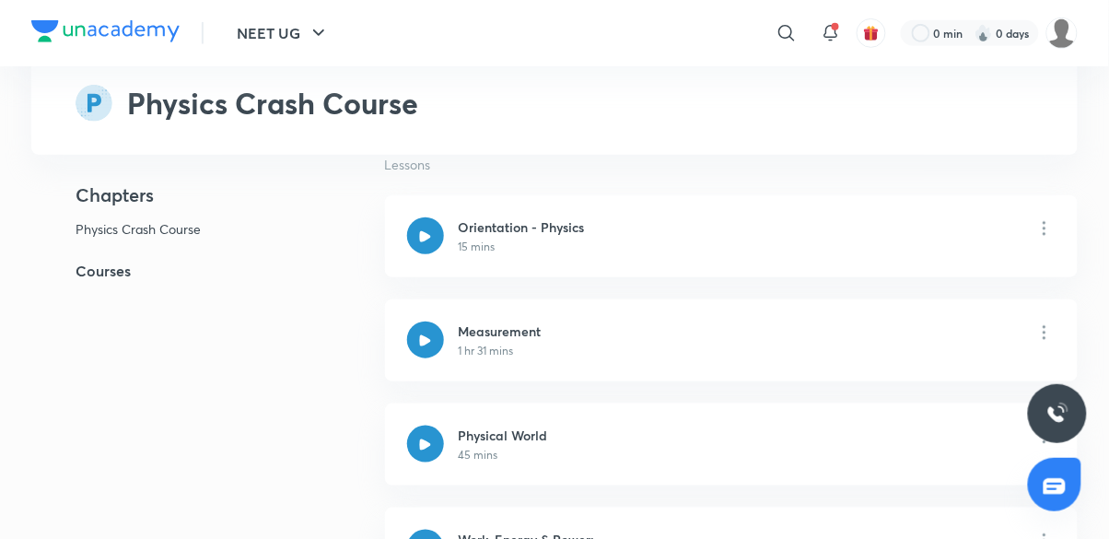
click at [635, 347] on div "Measurement 1 hr 31 mins" at bounding box center [731, 340] width 693 height 82
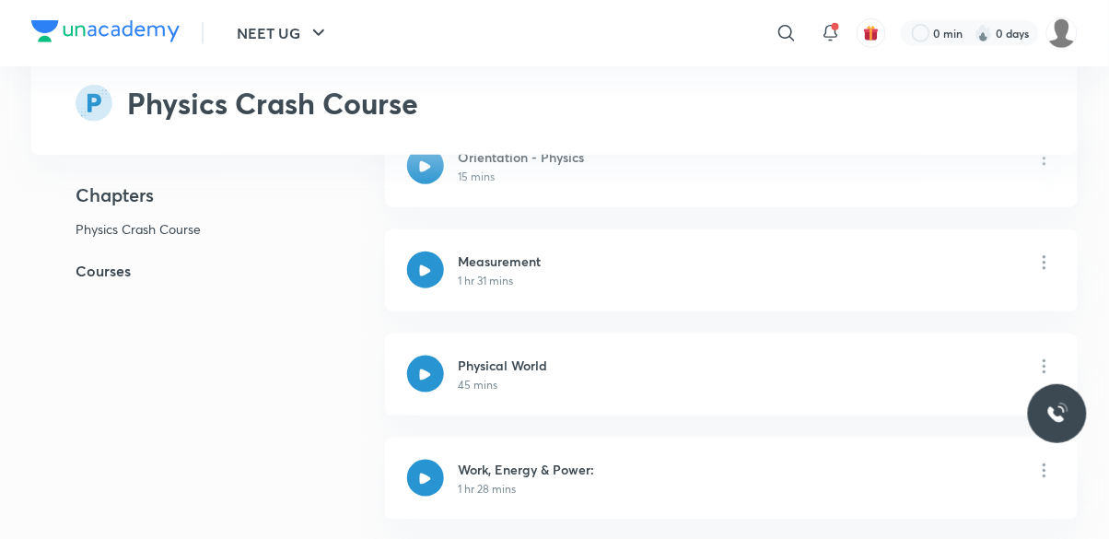
scroll to position [274, 0]
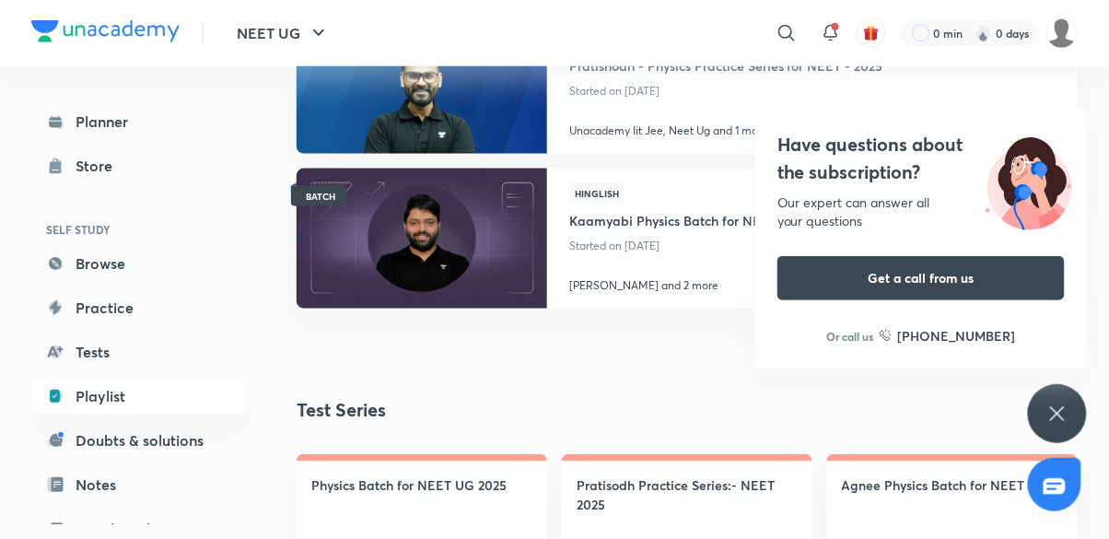
scroll to position [2062, 0]
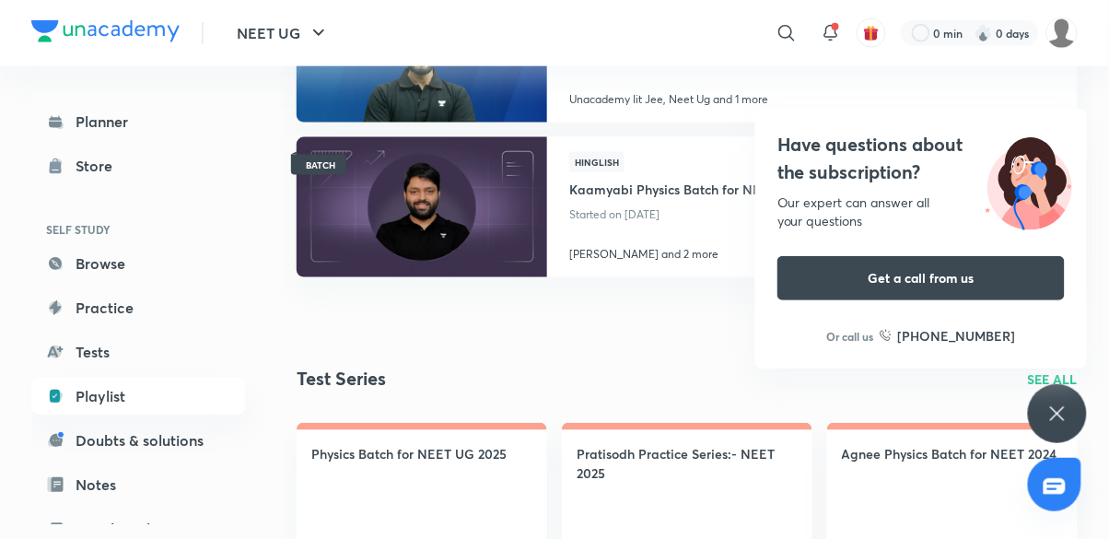
click at [172, 530] on link "Free live classes" at bounding box center [138, 528] width 214 height 37
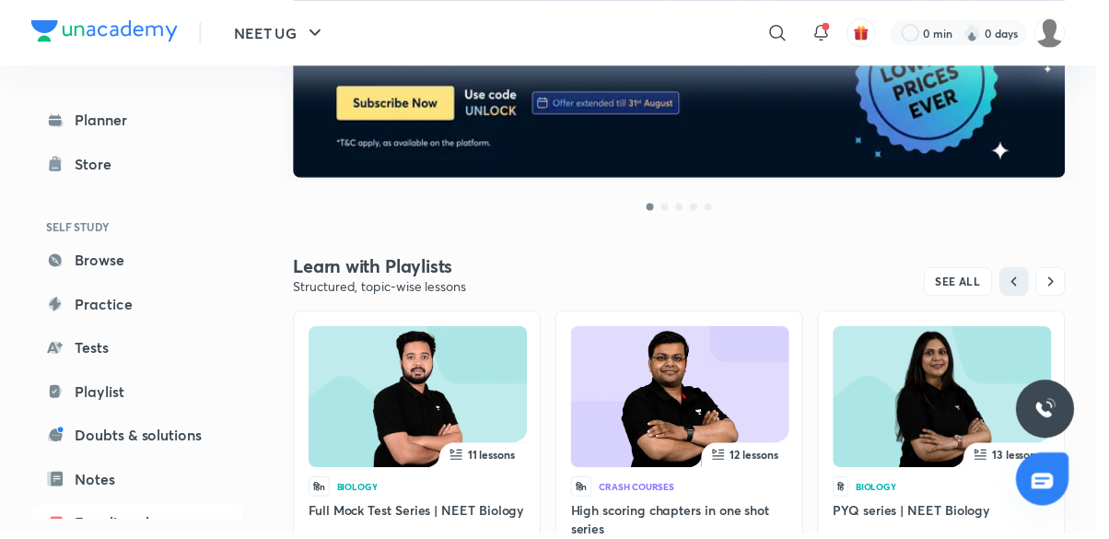
scroll to position [375, 0]
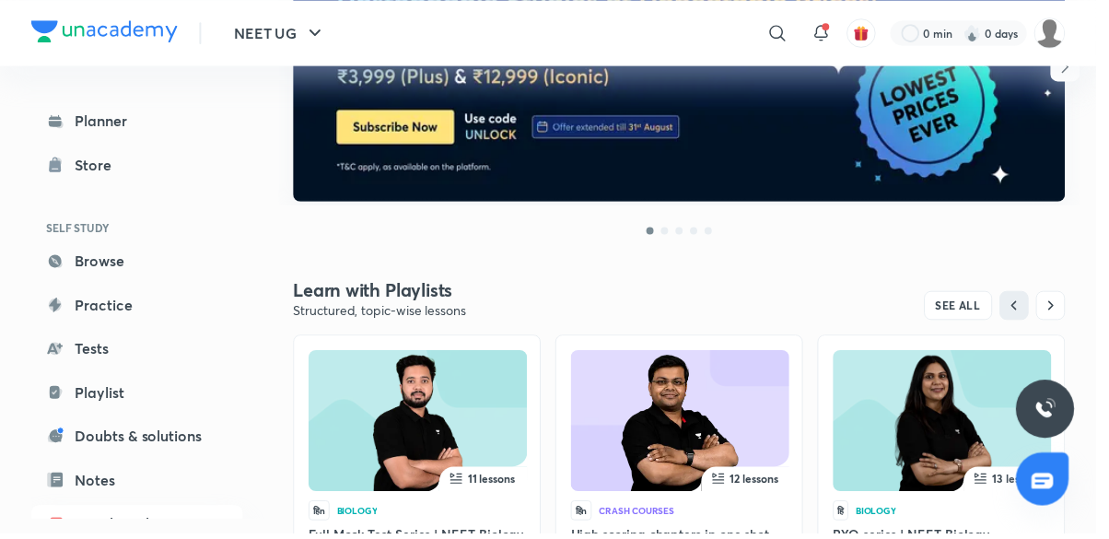
click at [897, 461] on img at bounding box center [953, 428] width 157 height 143
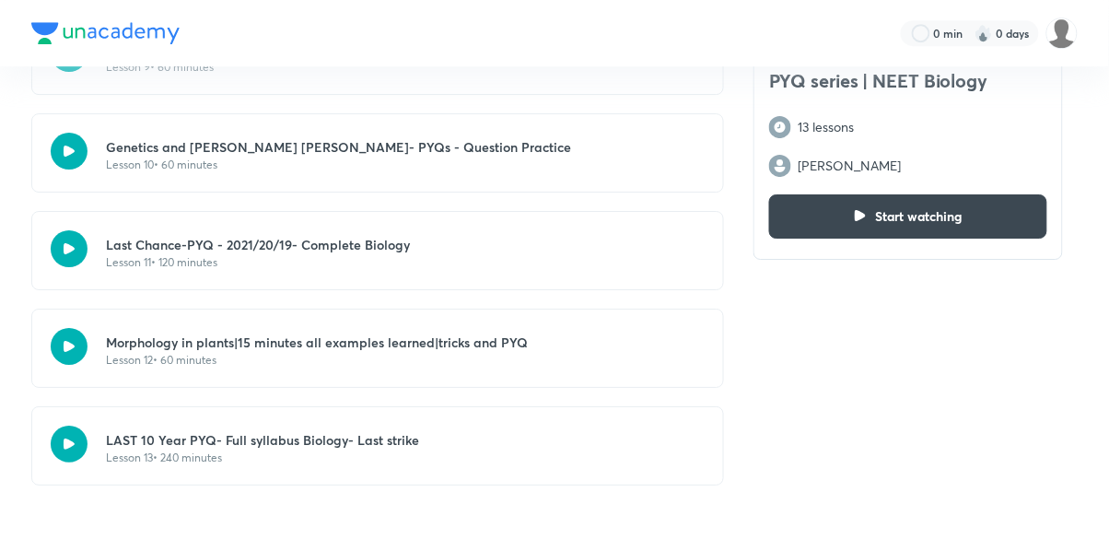
scroll to position [1369, 0]
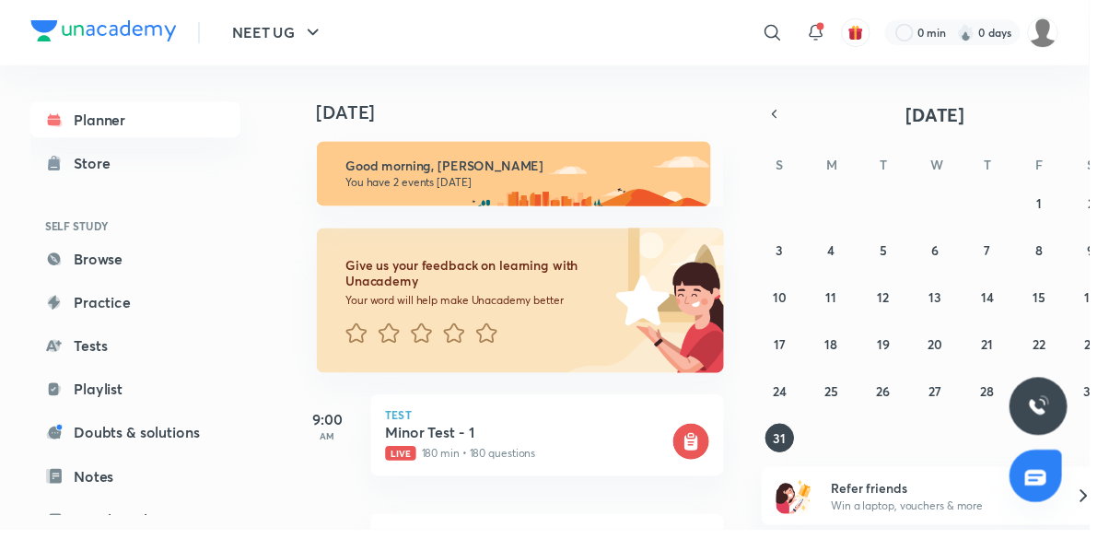
click at [788, 117] on icon "button" at bounding box center [789, 115] width 4 height 7
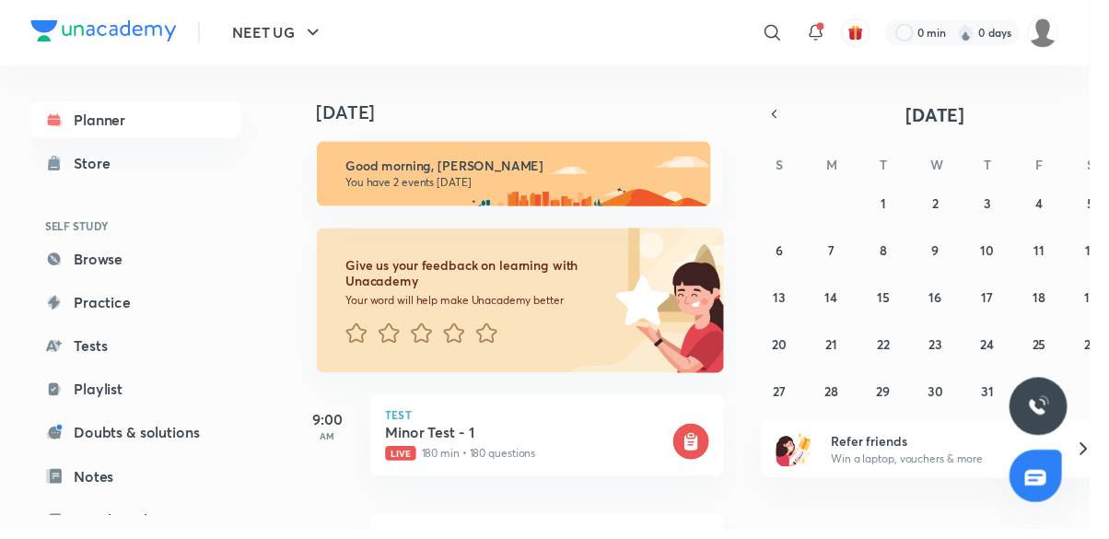
click at [787, 120] on icon "button" at bounding box center [788, 116] width 15 height 17
